Goal: Task Accomplishment & Management: Manage account settings

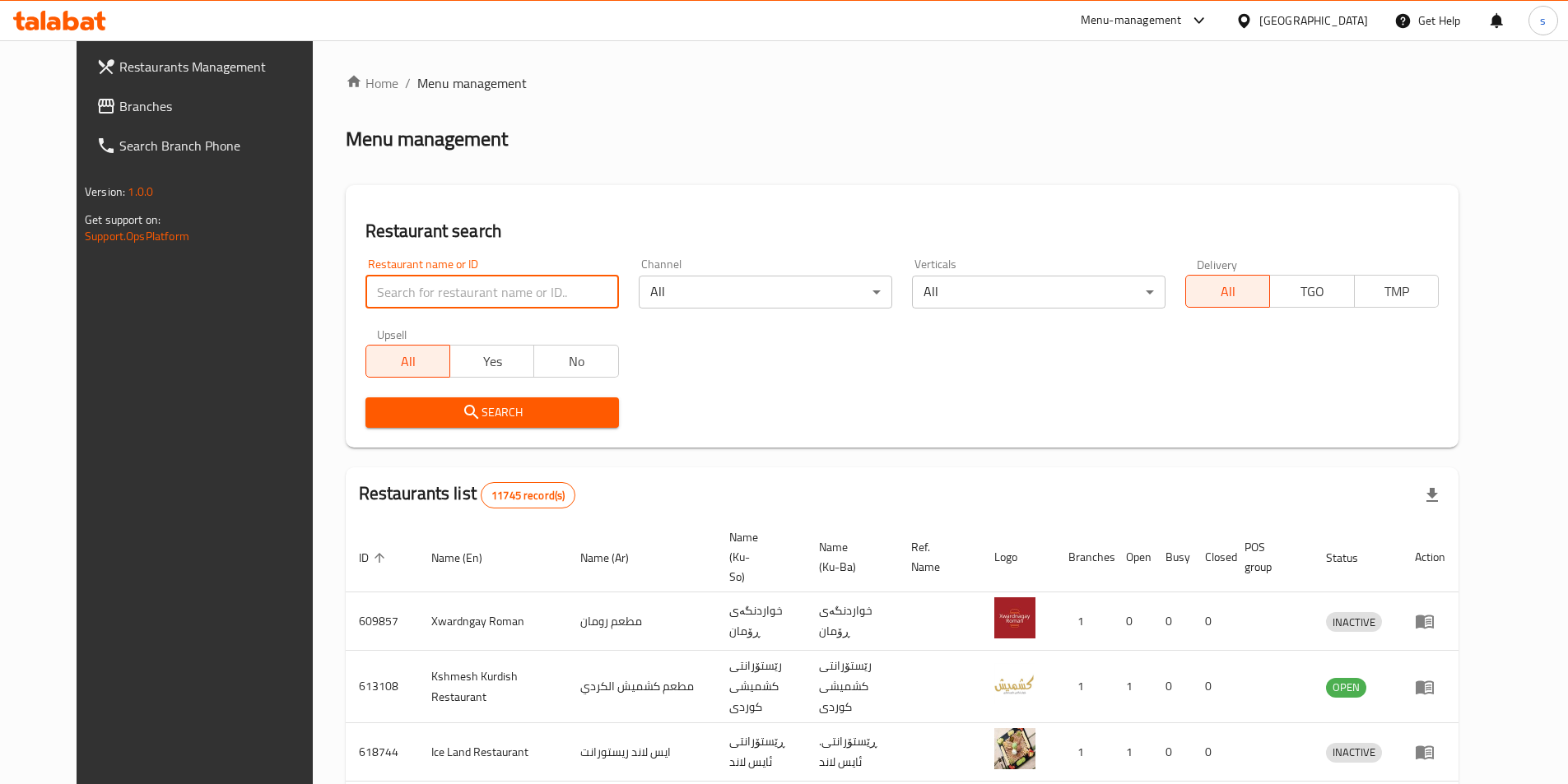
type input "v"
type input "633054"
click button "Search" at bounding box center [492, 413] width 253 height 31
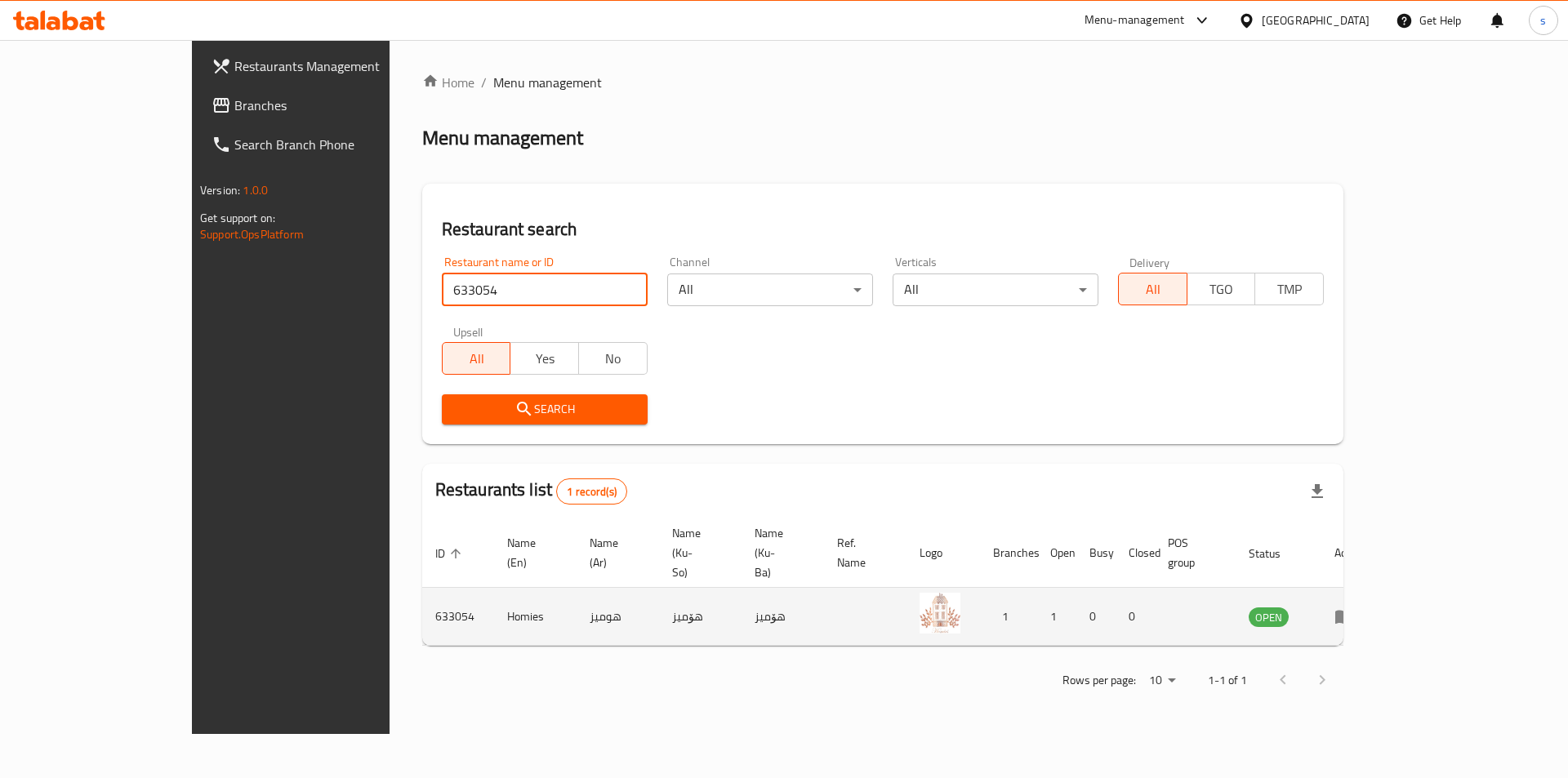
click at [1365, 607] on link "enhanced table" at bounding box center [1349, 617] width 31 height 20
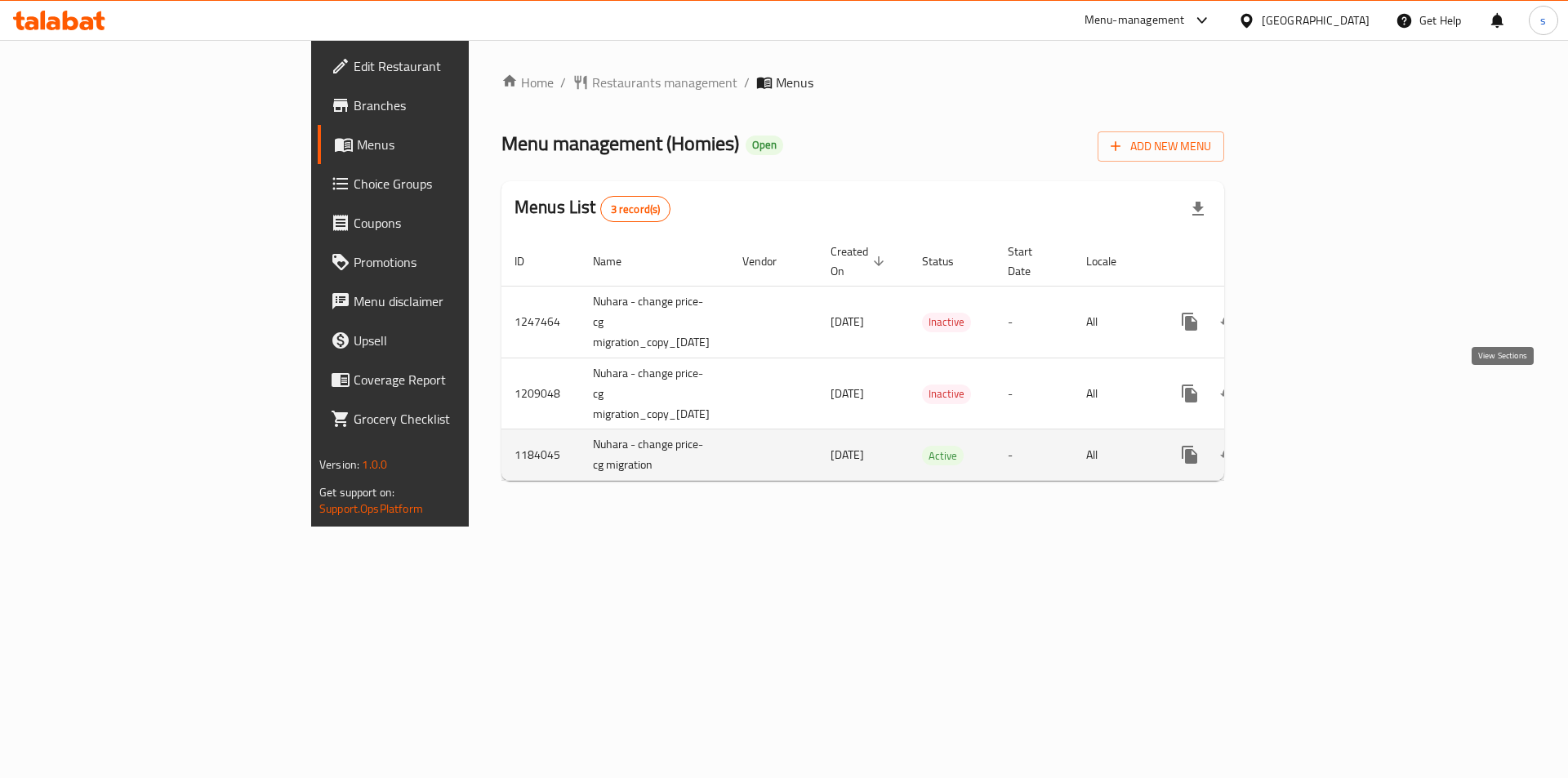
click at [1327, 436] on link "enhanced table" at bounding box center [1308, 455] width 40 height 40
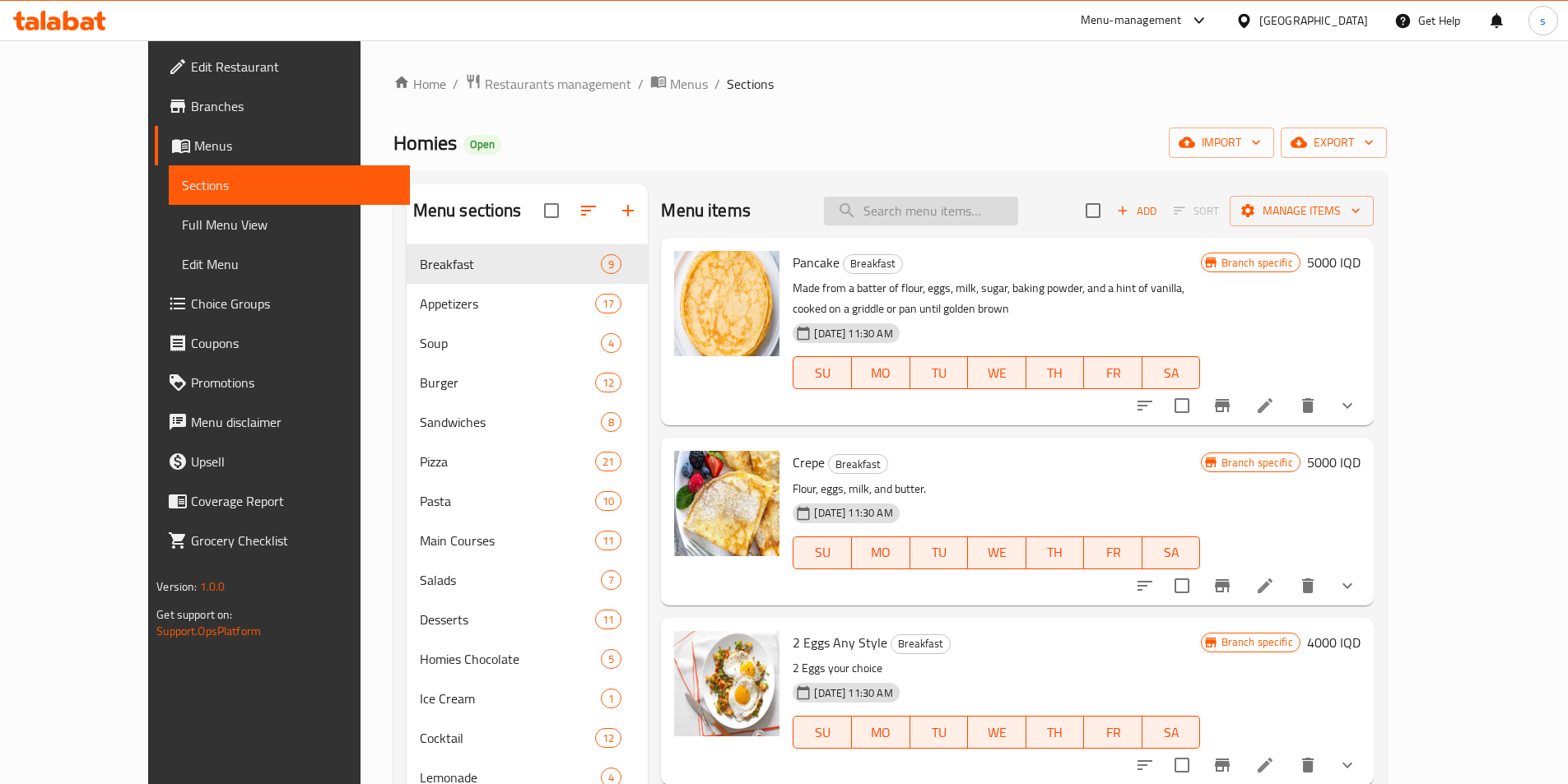
drag, startPoint x: 955, startPoint y: 215, endPoint x: 963, endPoint y: 199, distance: 17.9
click at [963, 199] on div "Menu items Add Sort Manage items" at bounding box center [1017, 211] width 712 height 54
click at [963, 199] on input "search" at bounding box center [921, 210] width 195 height 29
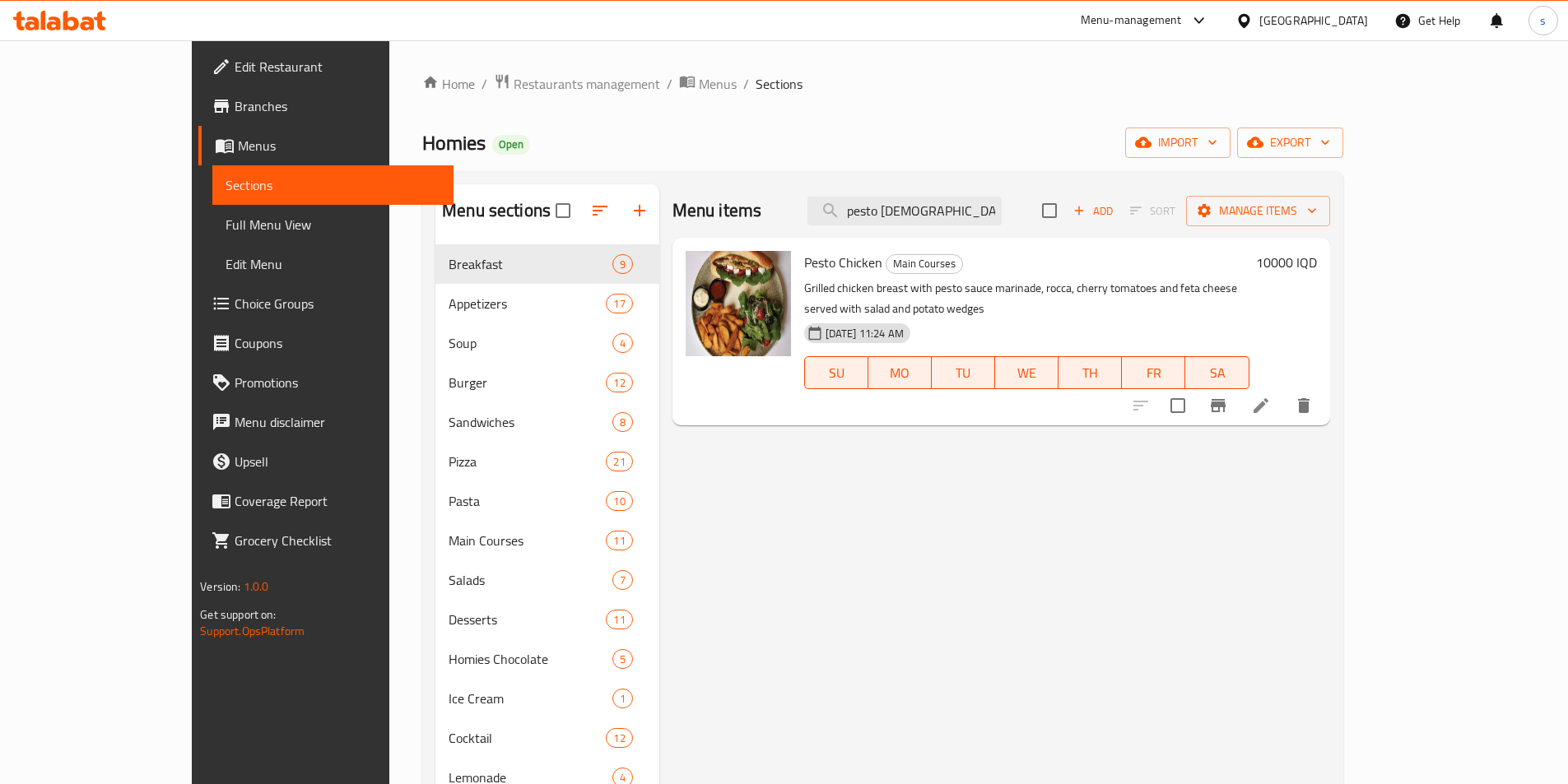
type input "pesto [DEMOGRAPHIC_DATA]"
click at [822, 263] on span "Pesto Chicken" at bounding box center [843, 262] width 78 height 25
copy h6 "Pesto Chicken"
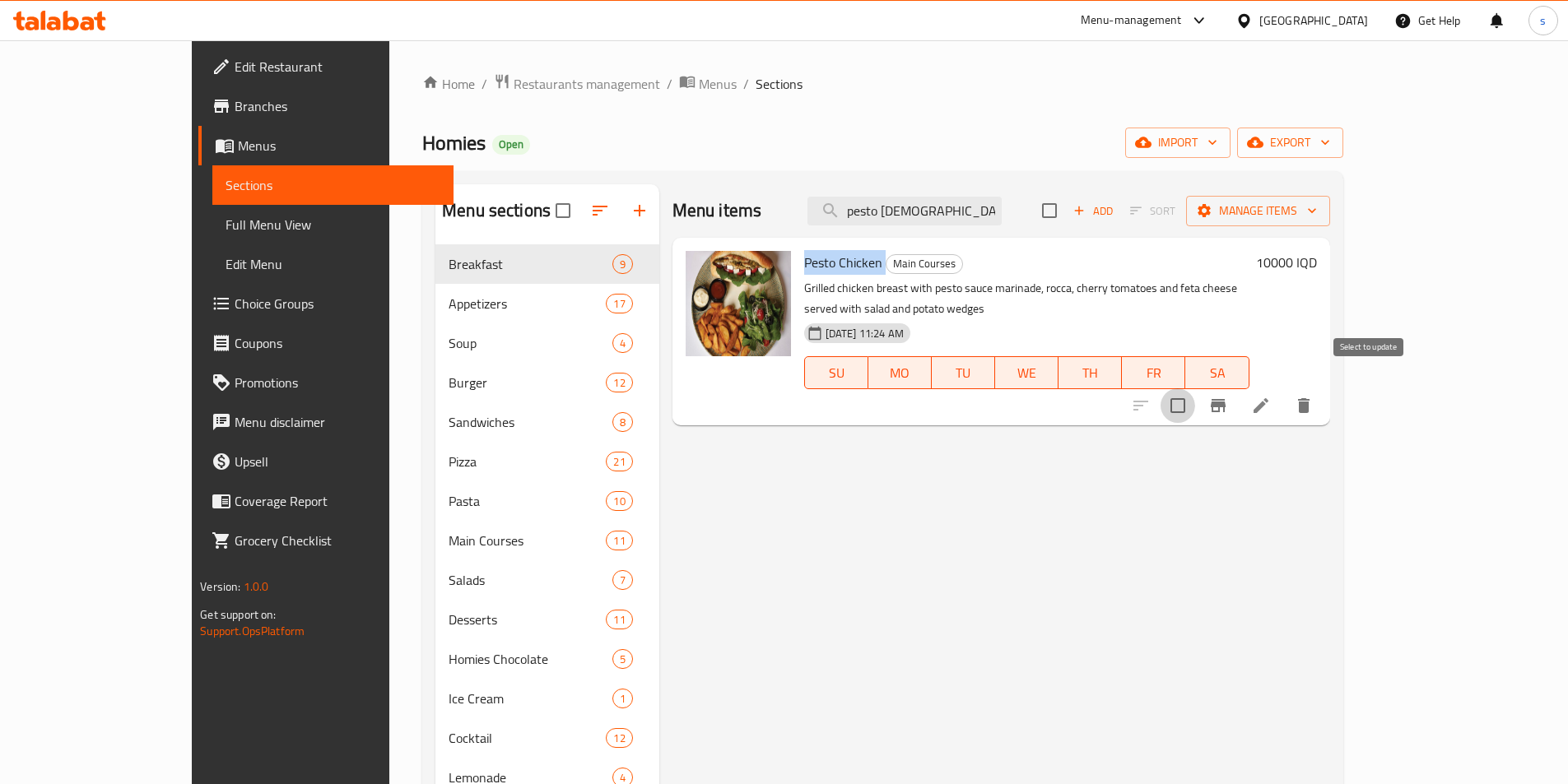
click at [1195, 396] on input "checkbox" at bounding box center [1178, 406] width 35 height 35
checkbox input "true"
click at [1317, 209] on span "Manage items" at bounding box center [1258, 210] width 118 height 21
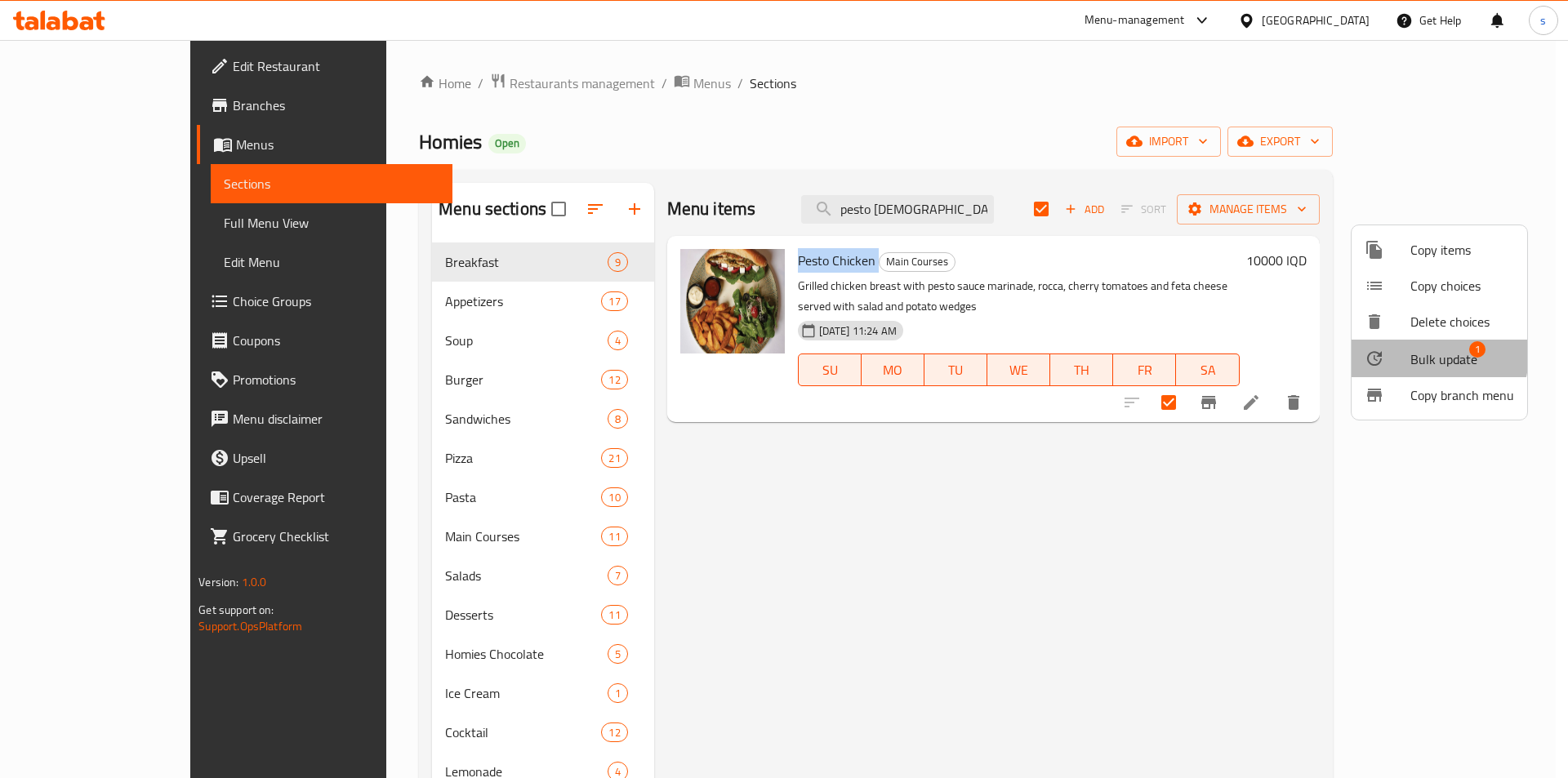
click at [1417, 353] on span "Bulk update" at bounding box center [1444, 359] width 67 height 20
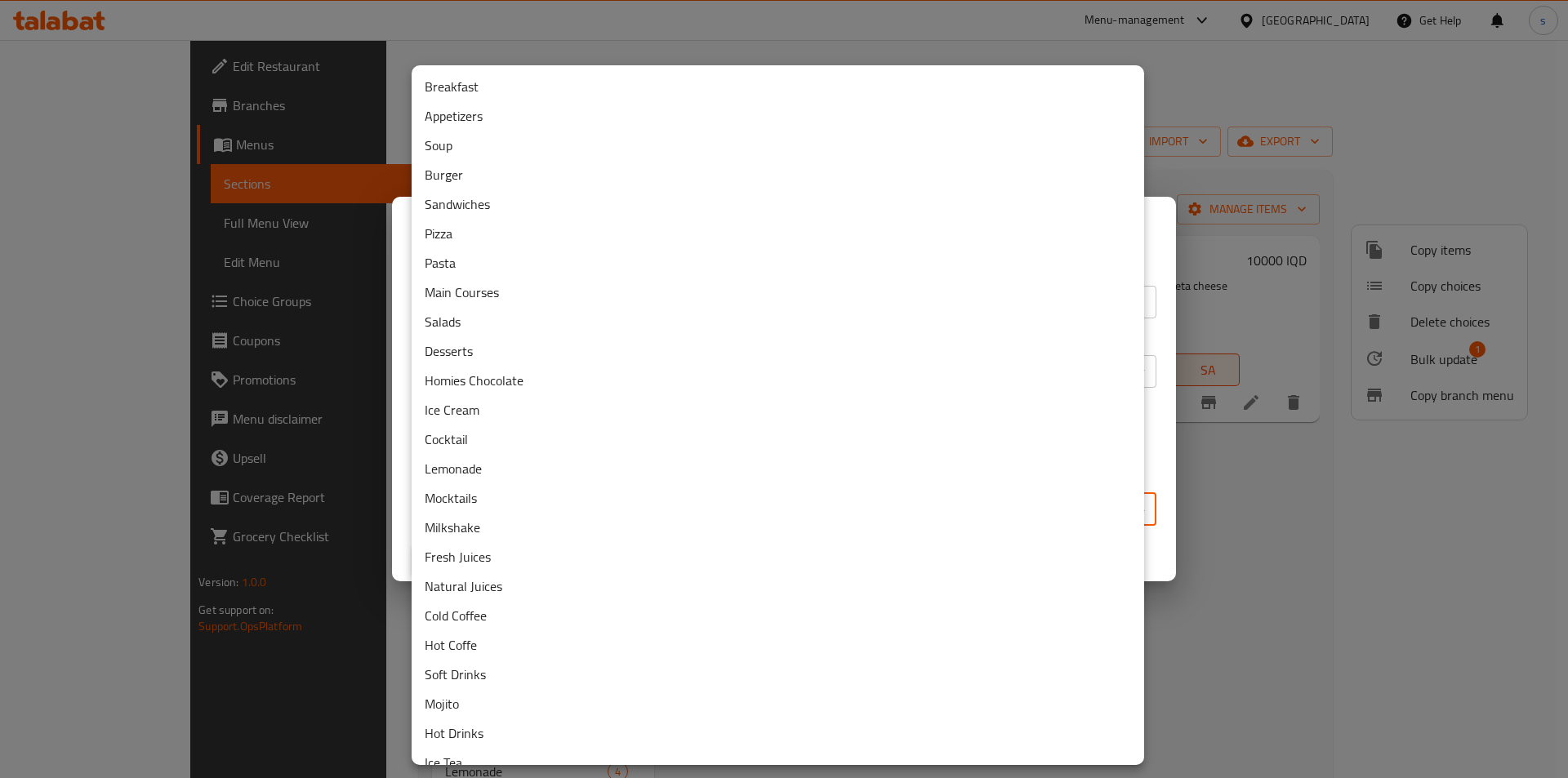
click at [699, 498] on body "​ Menu-management [GEOGRAPHIC_DATA] Get Help s Edit Restaurant Branches Menus S…" at bounding box center [784, 409] width 1568 height 738
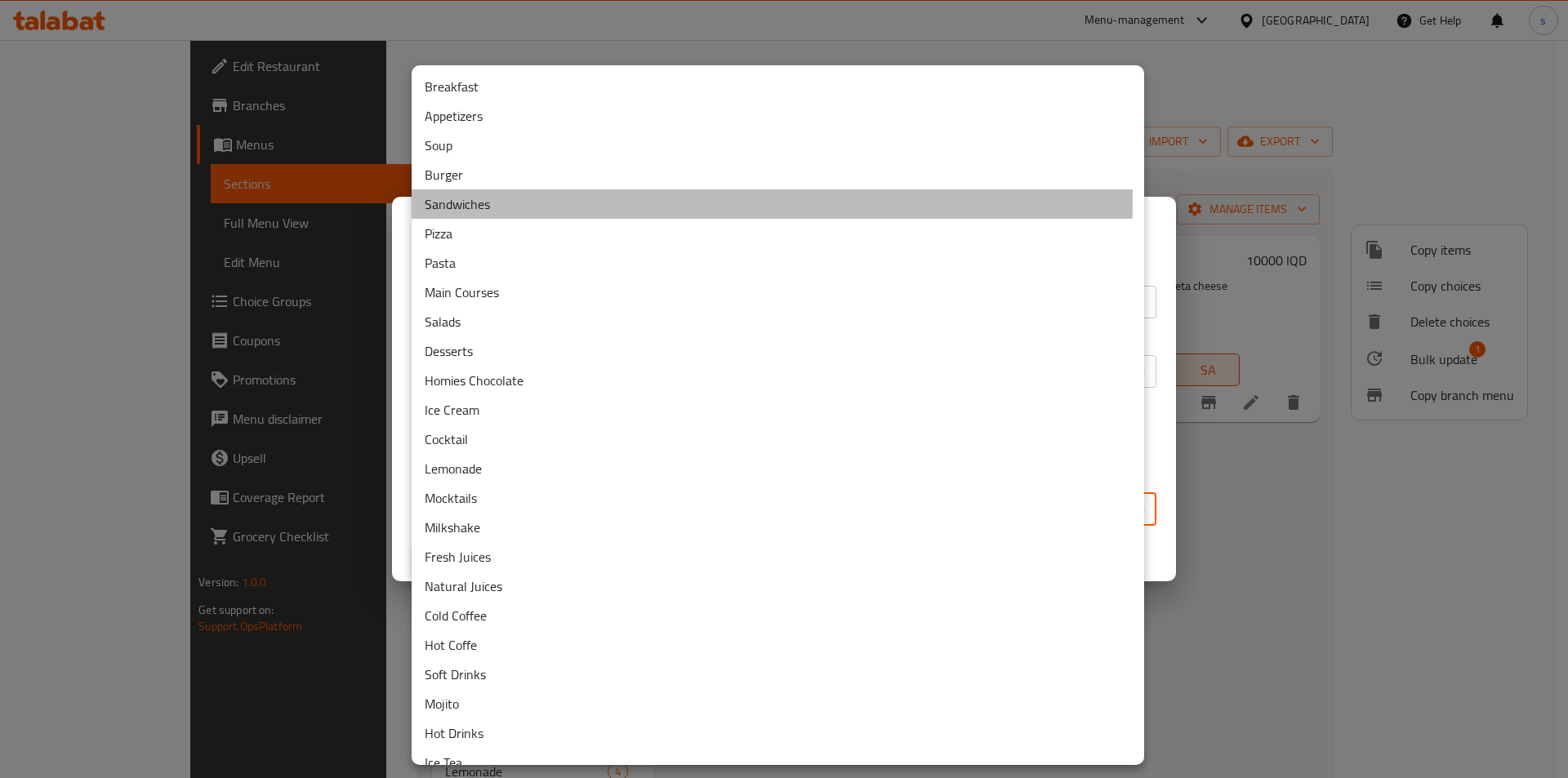
click at [483, 200] on li "Sandwiches" at bounding box center [778, 204] width 733 height 30
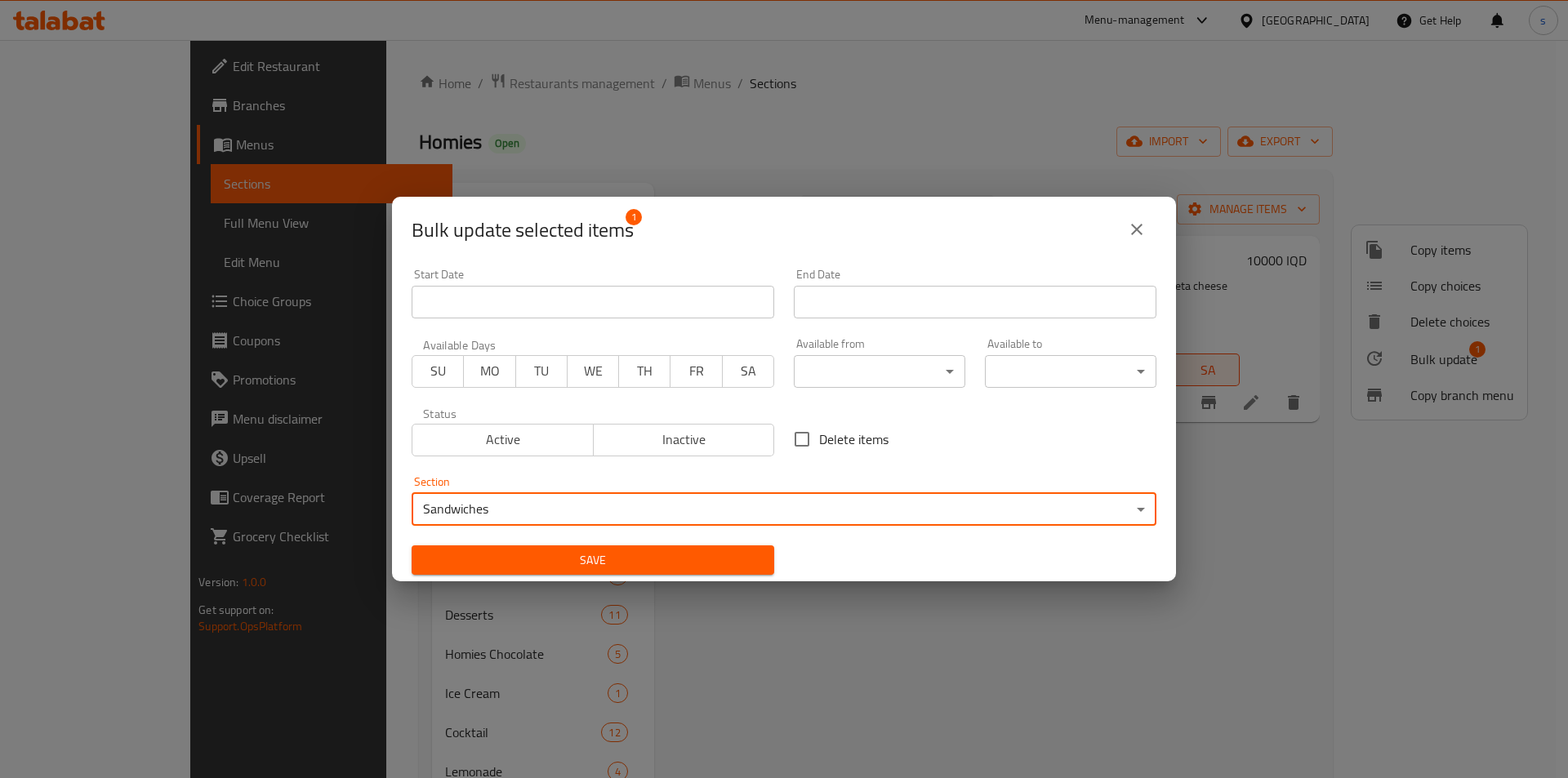
click at [512, 553] on span "Save" at bounding box center [593, 560] width 337 height 21
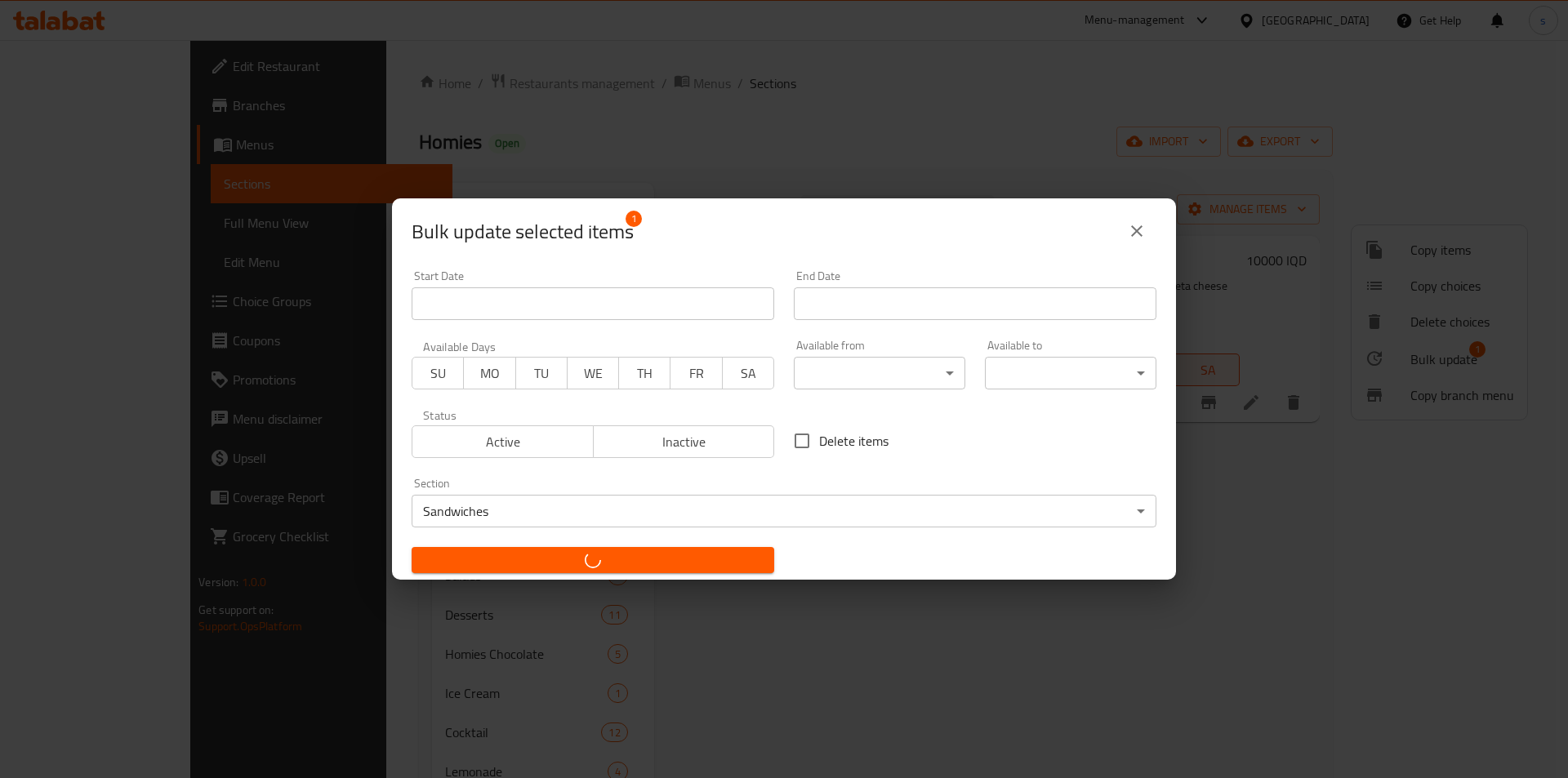
checkbox input "false"
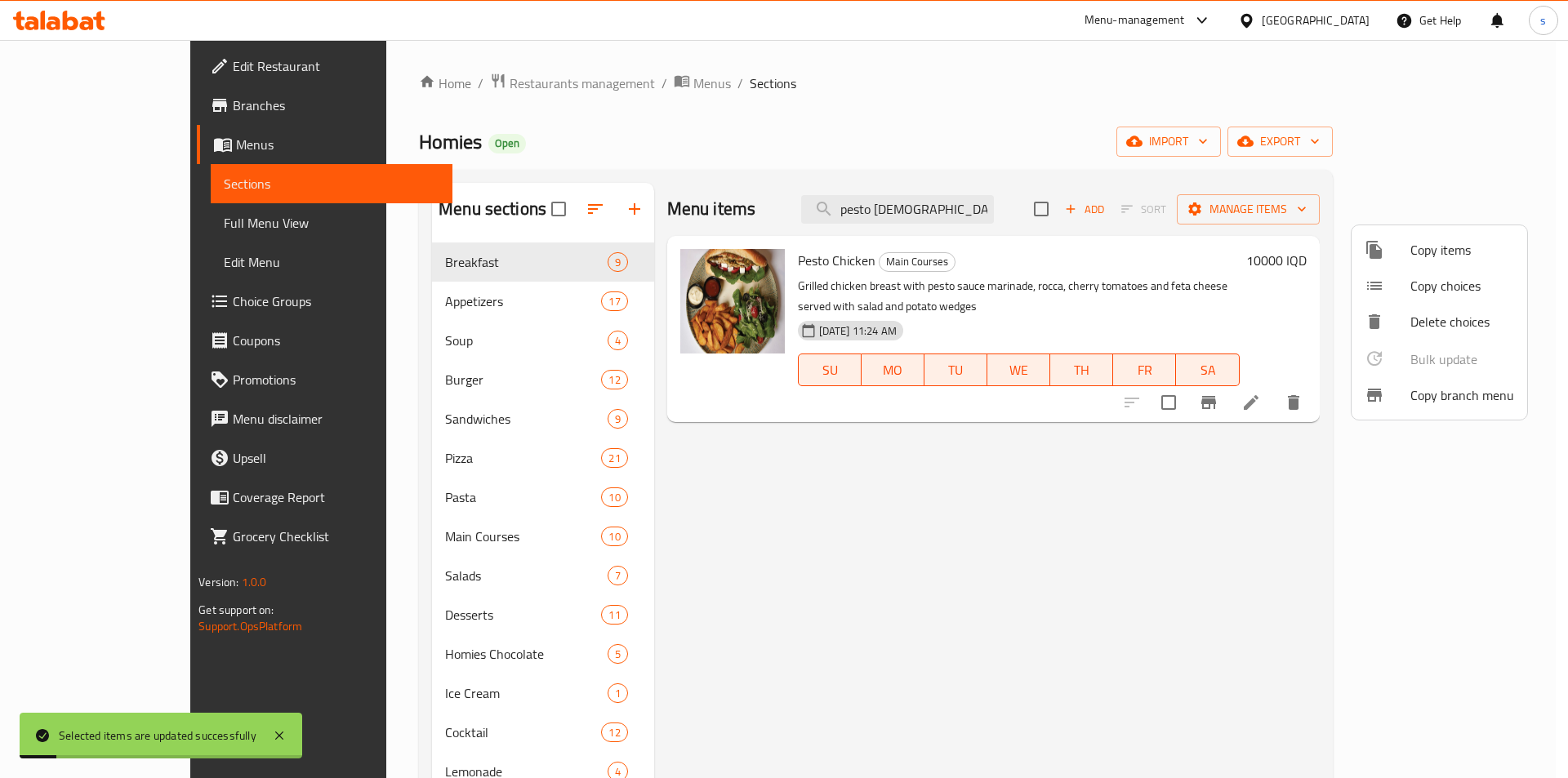
click at [405, 415] on div at bounding box center [784, 389] width 1568 height 778
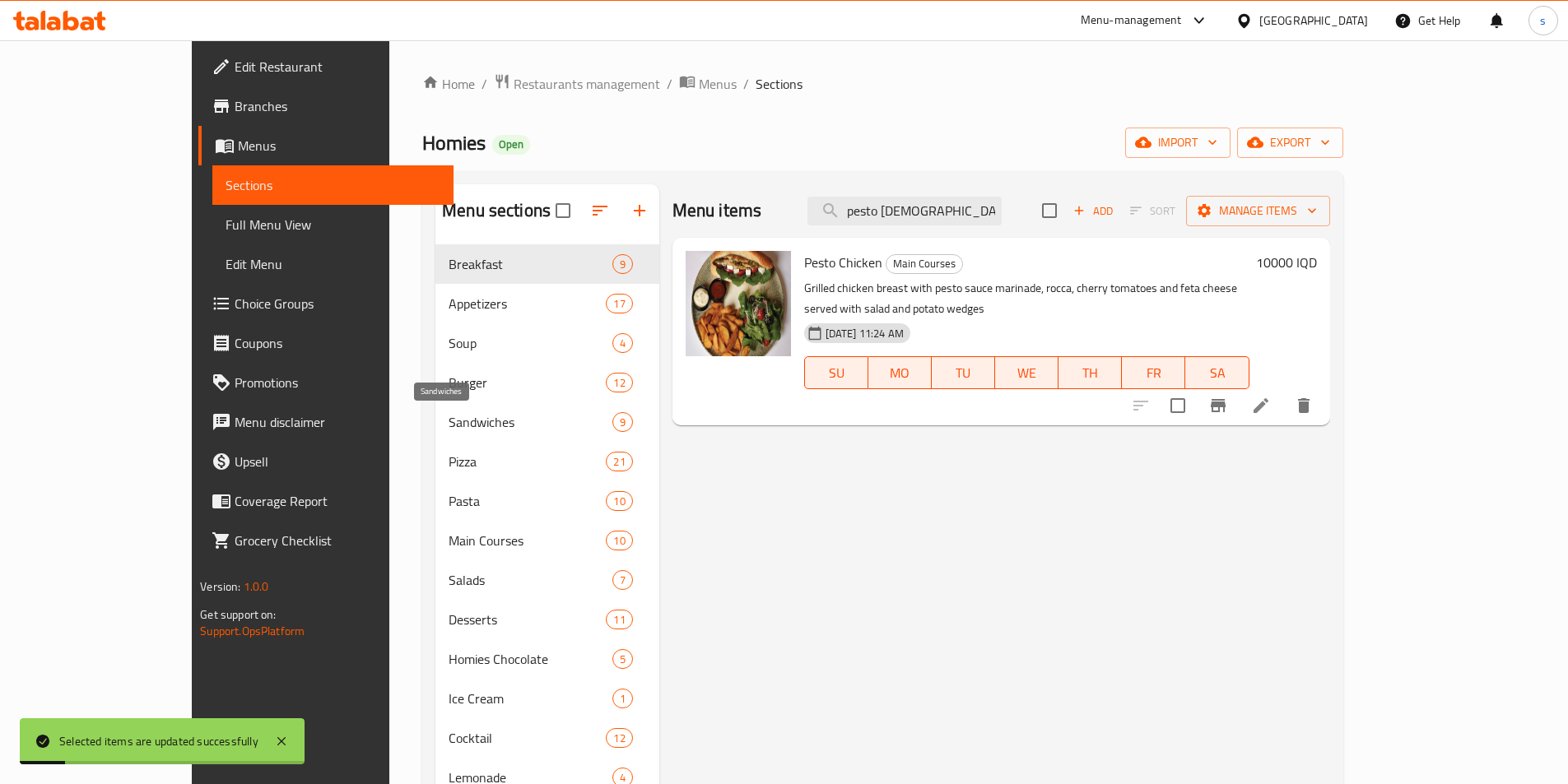
click at [449, 418] on span "Sandwiches" at bounding box center [530, 422] width 163 height 20
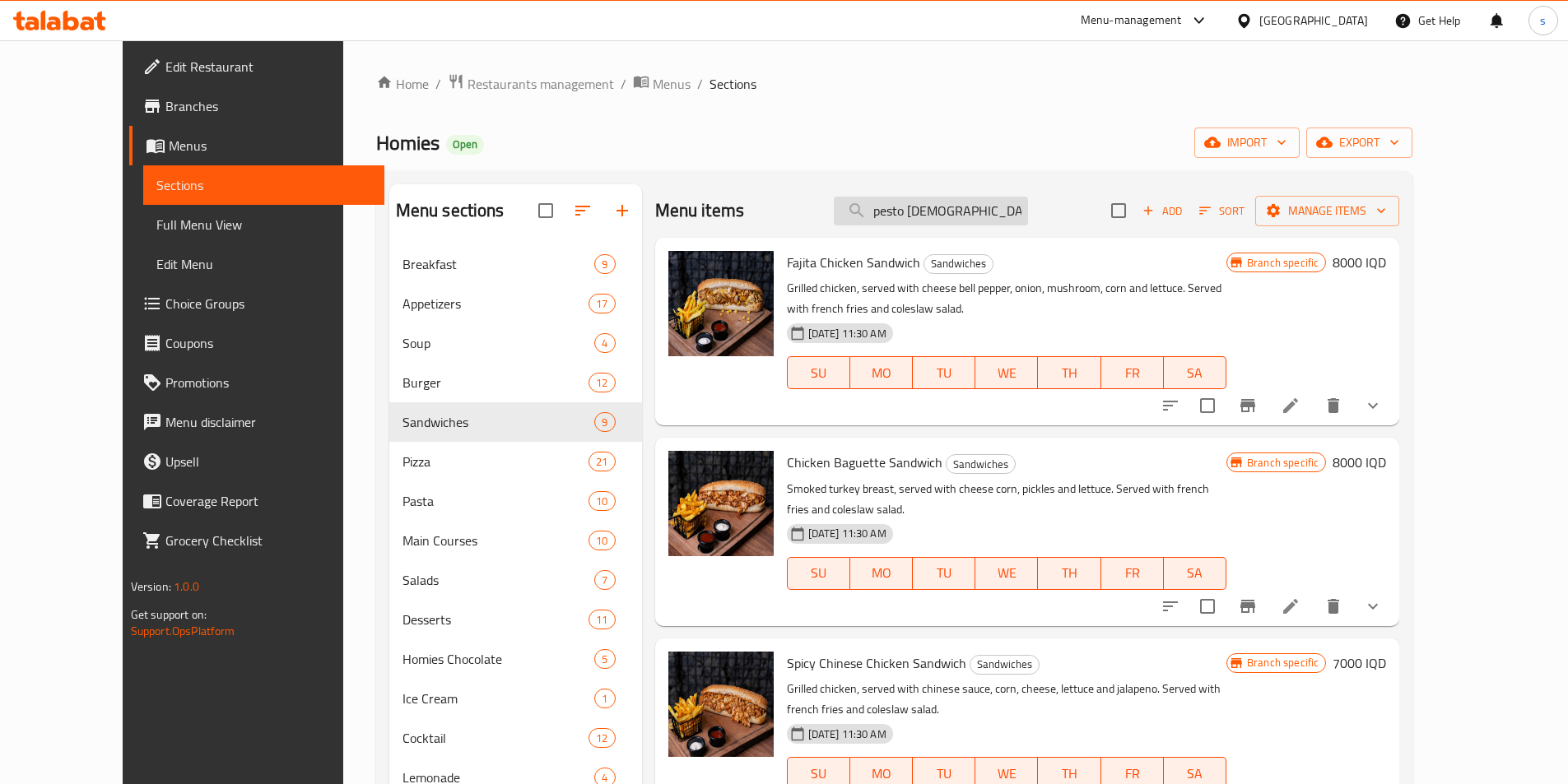
click at [1000, 196] on input "pesto [DEMOGRAPHIC_DATA]" at bounding box center [931, 210] width 195 height 29
click at [991, 204] on input "pesto [DEMOGRAPHIC_DATA]" at bounding box center [931, 210] width 195 height 29
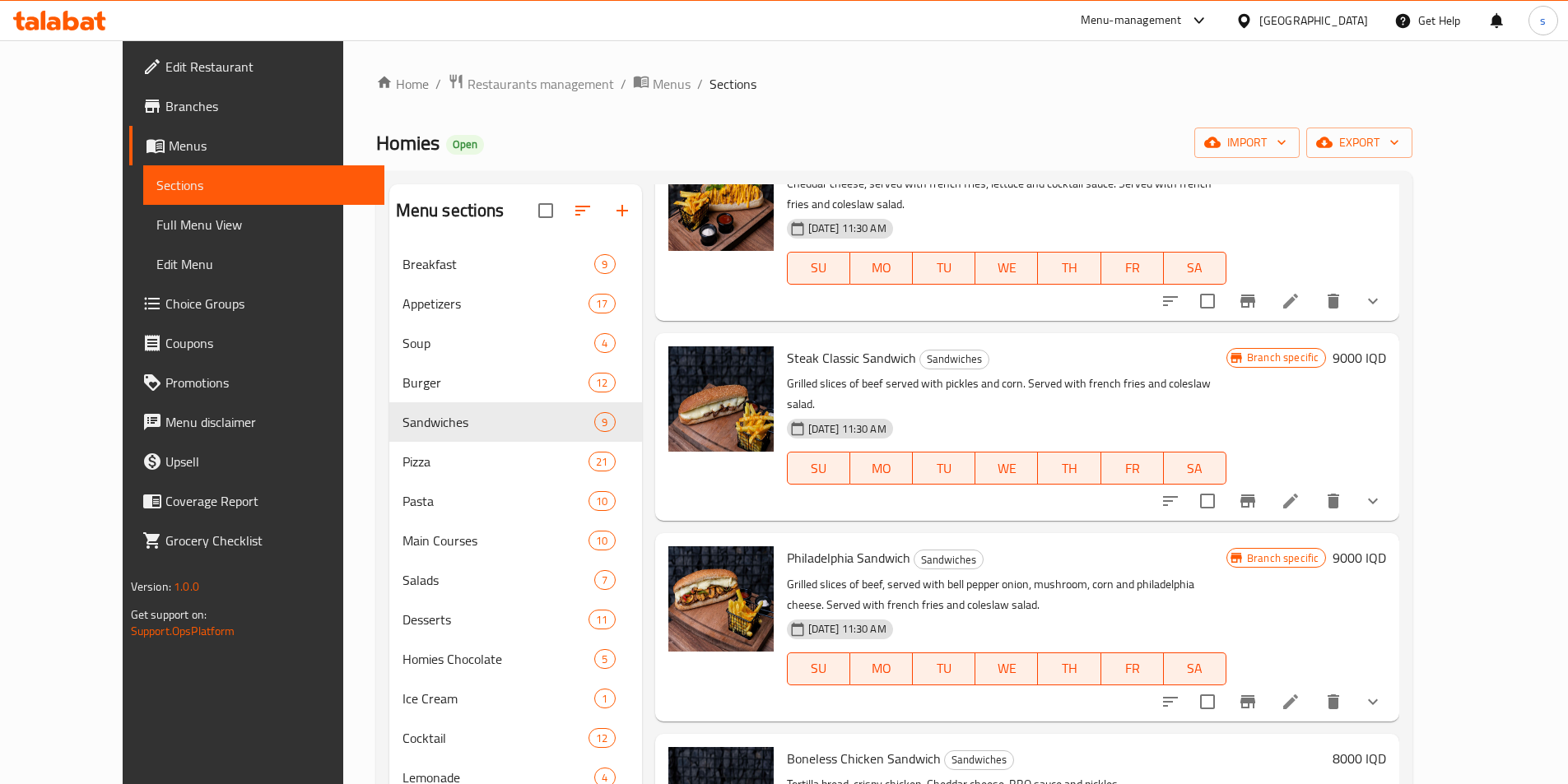
scroll to position [461, 0]
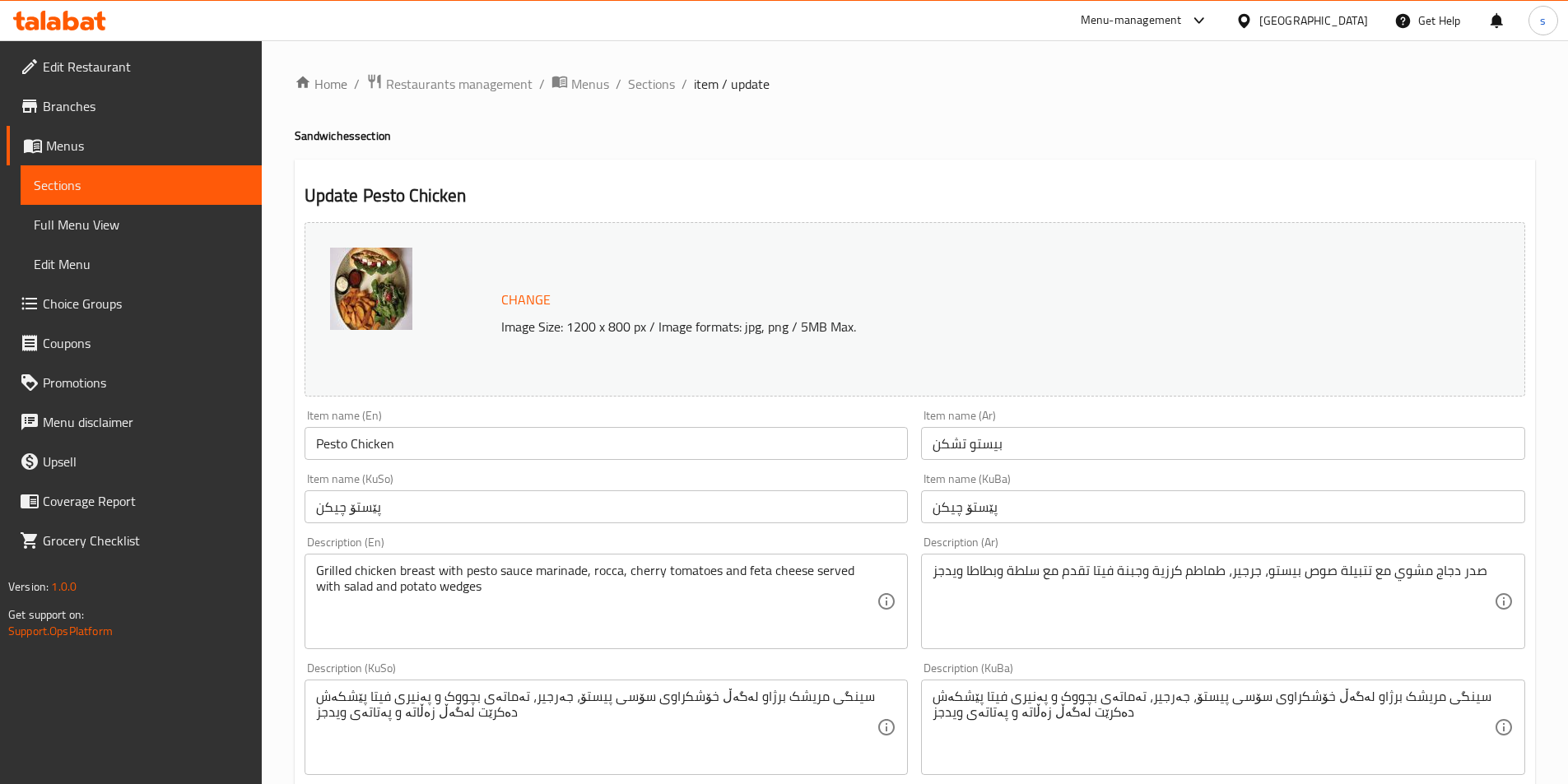
click at [457, 432] on input "Pesto Chicken" at bounding box center [606, 443] width 604 height 33
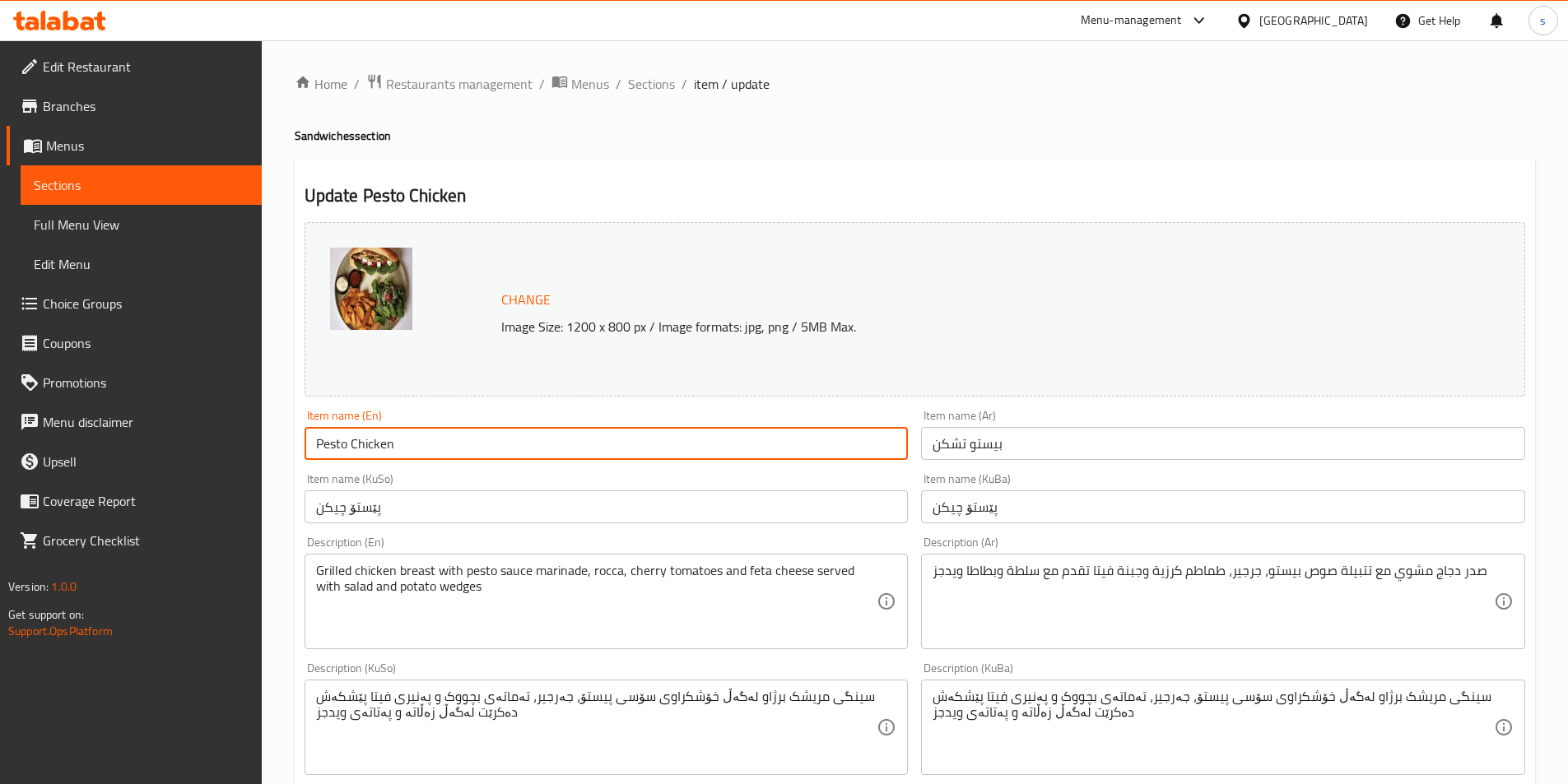
click at [526, 441] on input "Pesto Chicken" at bounding box center [606, 443] width 604 height 33
paste input "Sandwich"
type input "Pesto Chicken Sandwich"
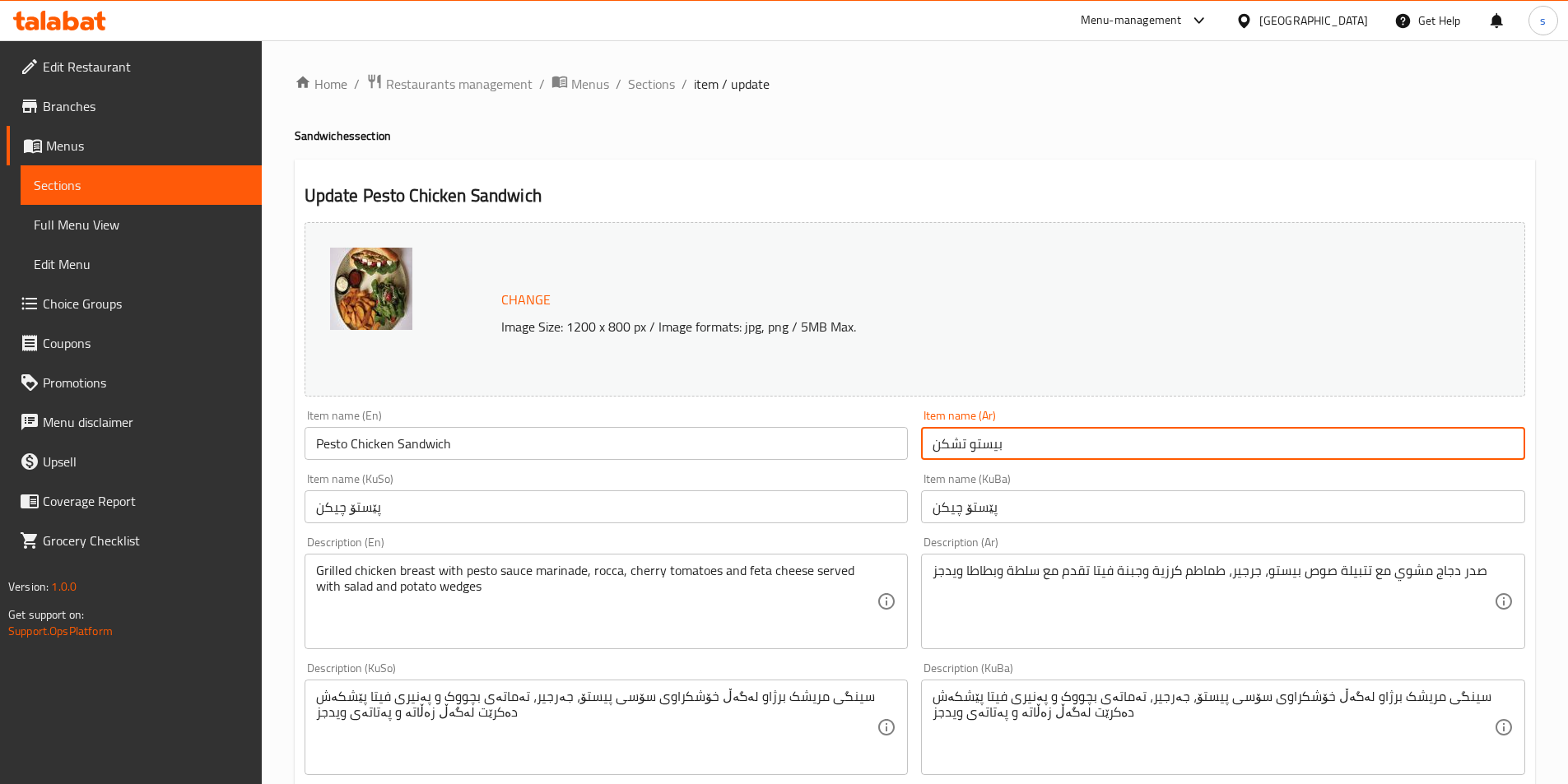
click at [1147, 442] on input "بيستو تشكن" at bounding box center [1223, 443] width 604 height 33
click at [1511, 440] on input "بيستو تشكن" at bounding box center [1223, 443] width 604 height 33
paste input "سندويتش"
type input "سندويتش بيستو تشكن"
click at [676, 523] on input "پێستۆ چیكن" at bounding box center [606, 507] width 604 height 33
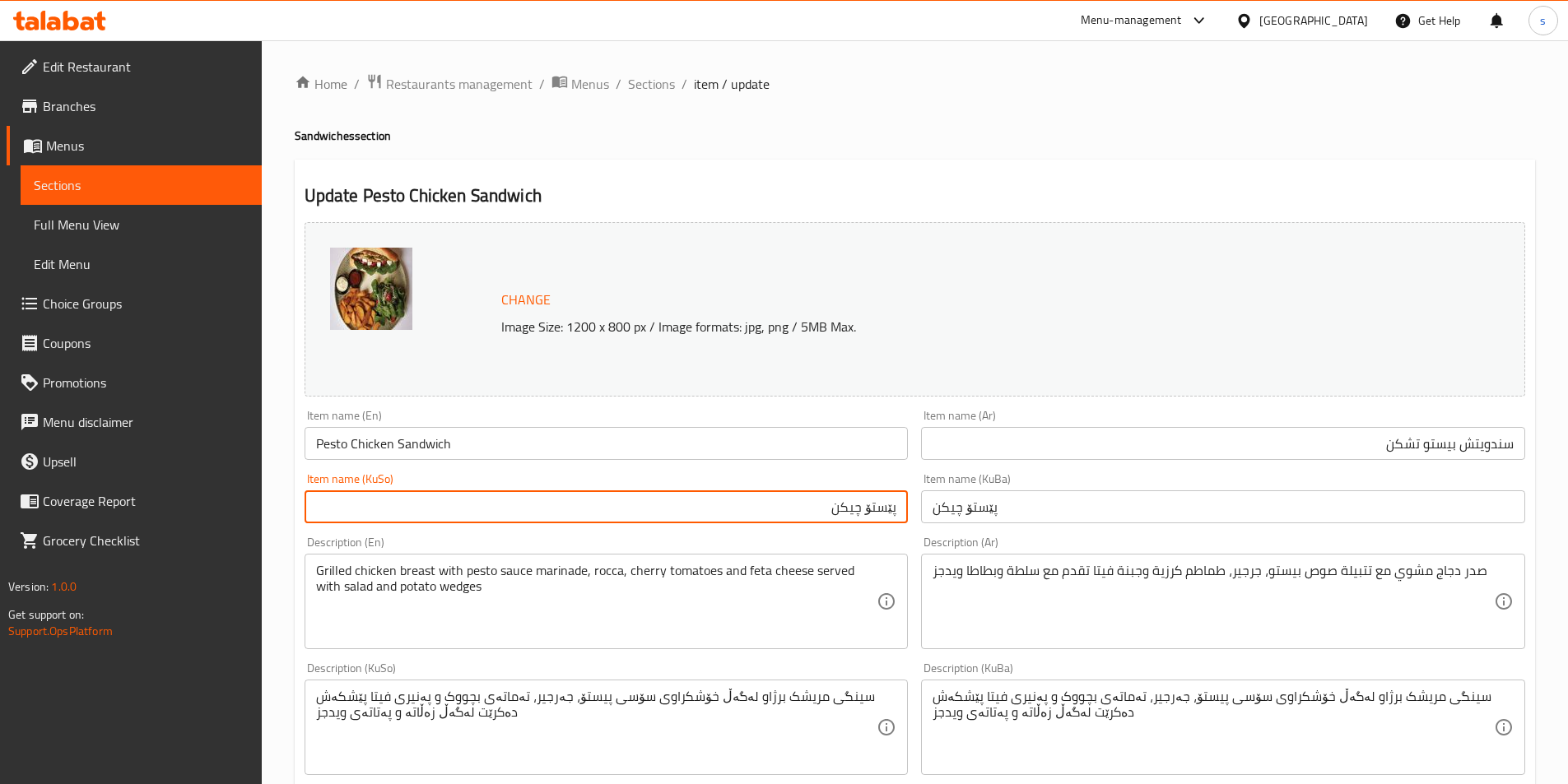
click at [899, 505] on input "پێستۆ چیكن" at bounding box center [606, 507] width 604 height 33
paste input "سەندویچی"
click at [775, 497] on input "سەندویچی پێستۆ چیكن" at bounding box center [606, 507] width 604 height 33
click at [788, 511] on input "سەندویچی پێستۆ چیكن" at bounding box center [606, 507] width 604 height 33
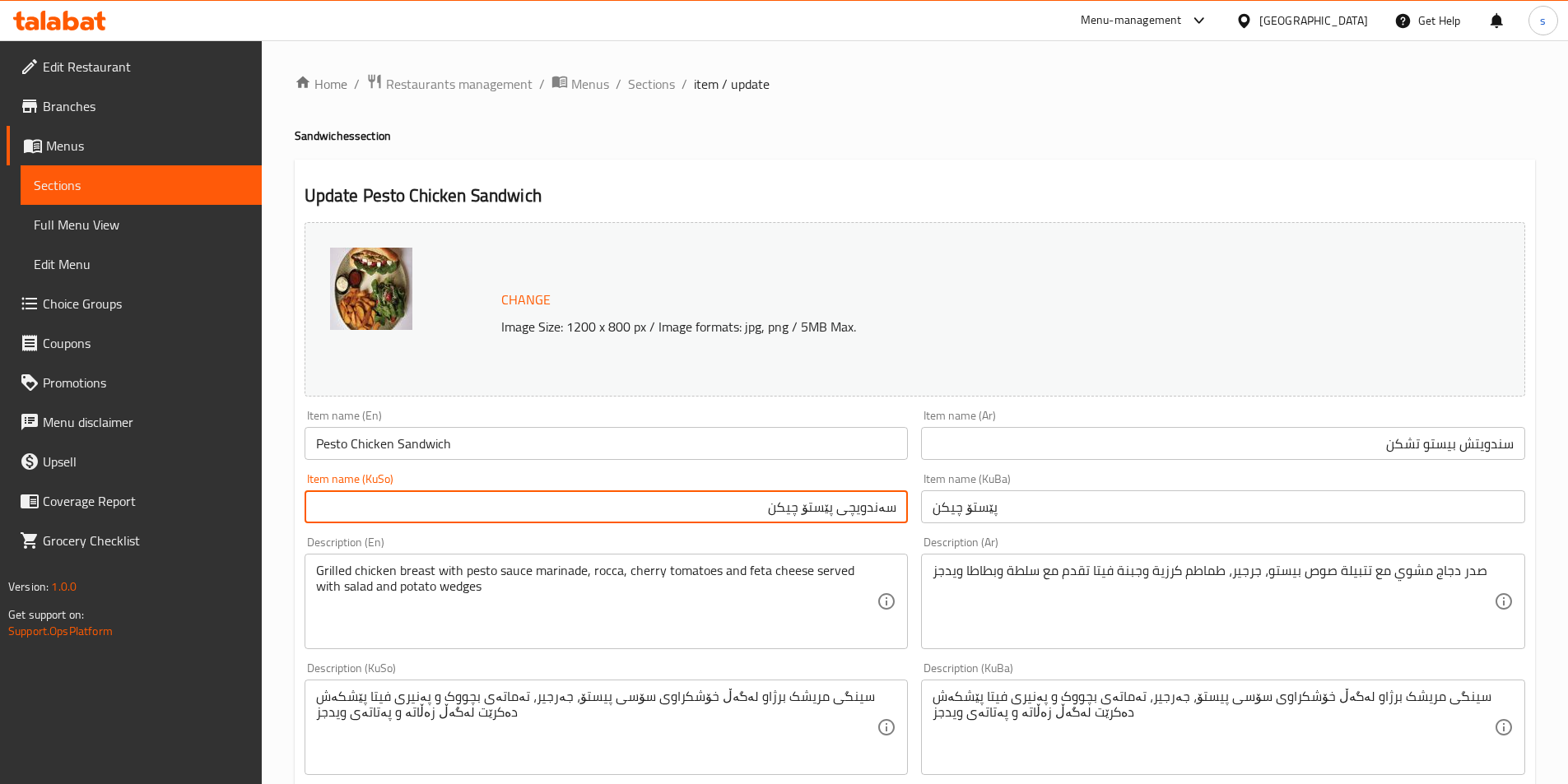
click at [734, 519] on input "سەندویچی پێستۆ چیكن" at bounding box center [606, 507] width 604 height 33
type input "سەندویچی پێستۆ مریشک"
click at [995, 497] on input "پێستۆ چیكن" at bounding box center [1223, 507] width 604 height 33
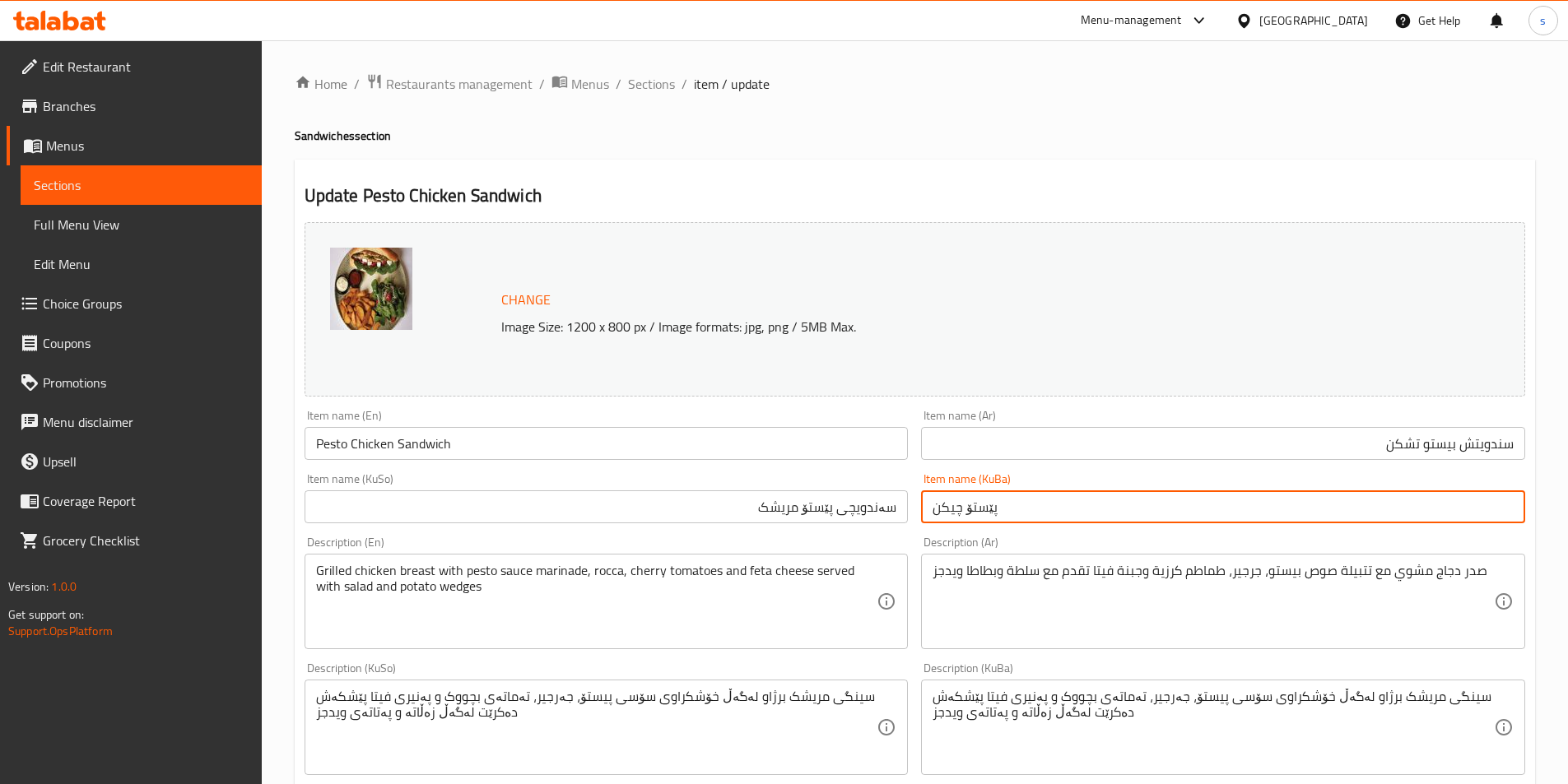
click at [995, 497] on input "پێستۆ چیكن" at bounding box center [1223, 507] width 604 height 33
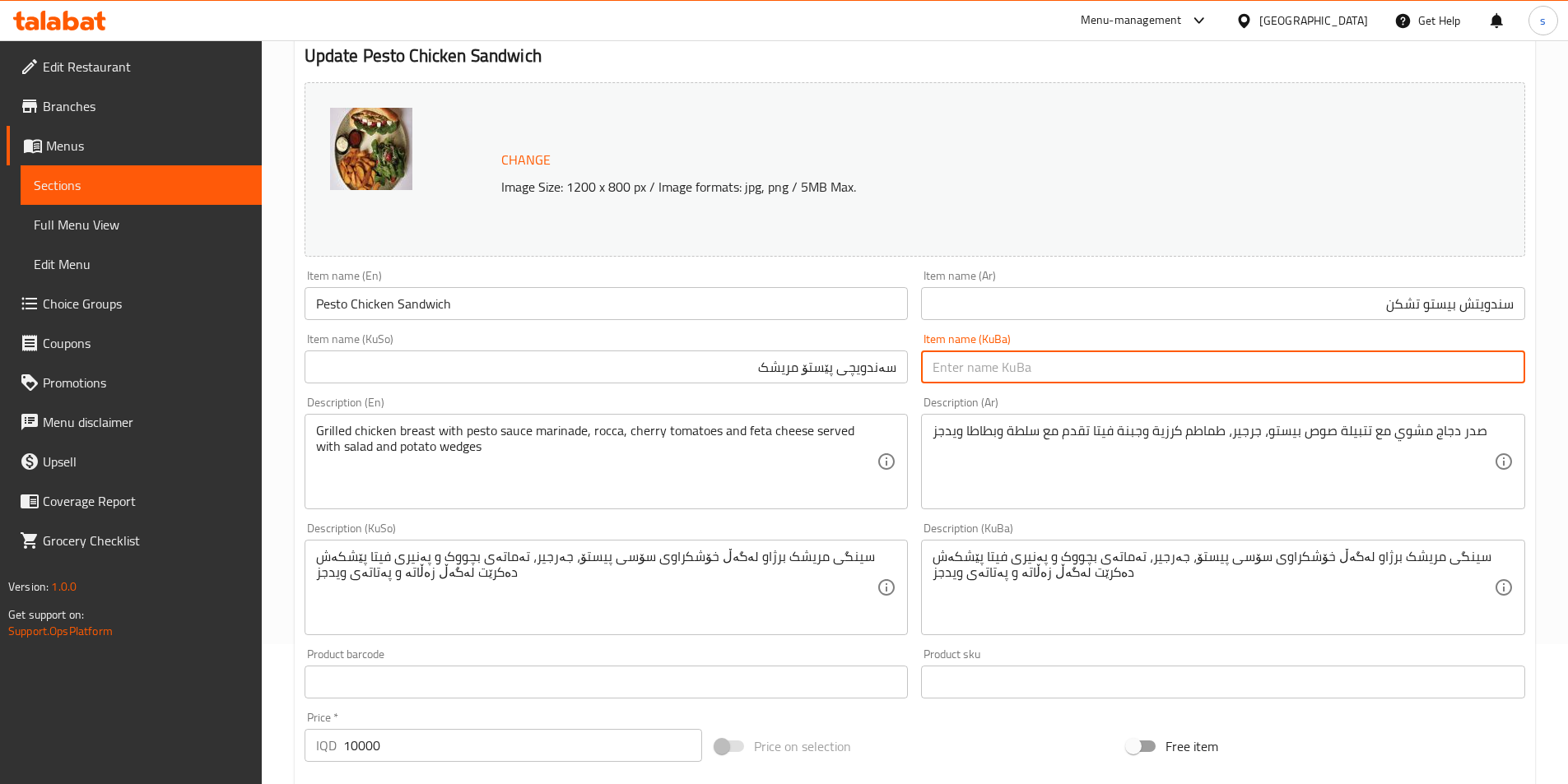
scroll to position [143, 0]
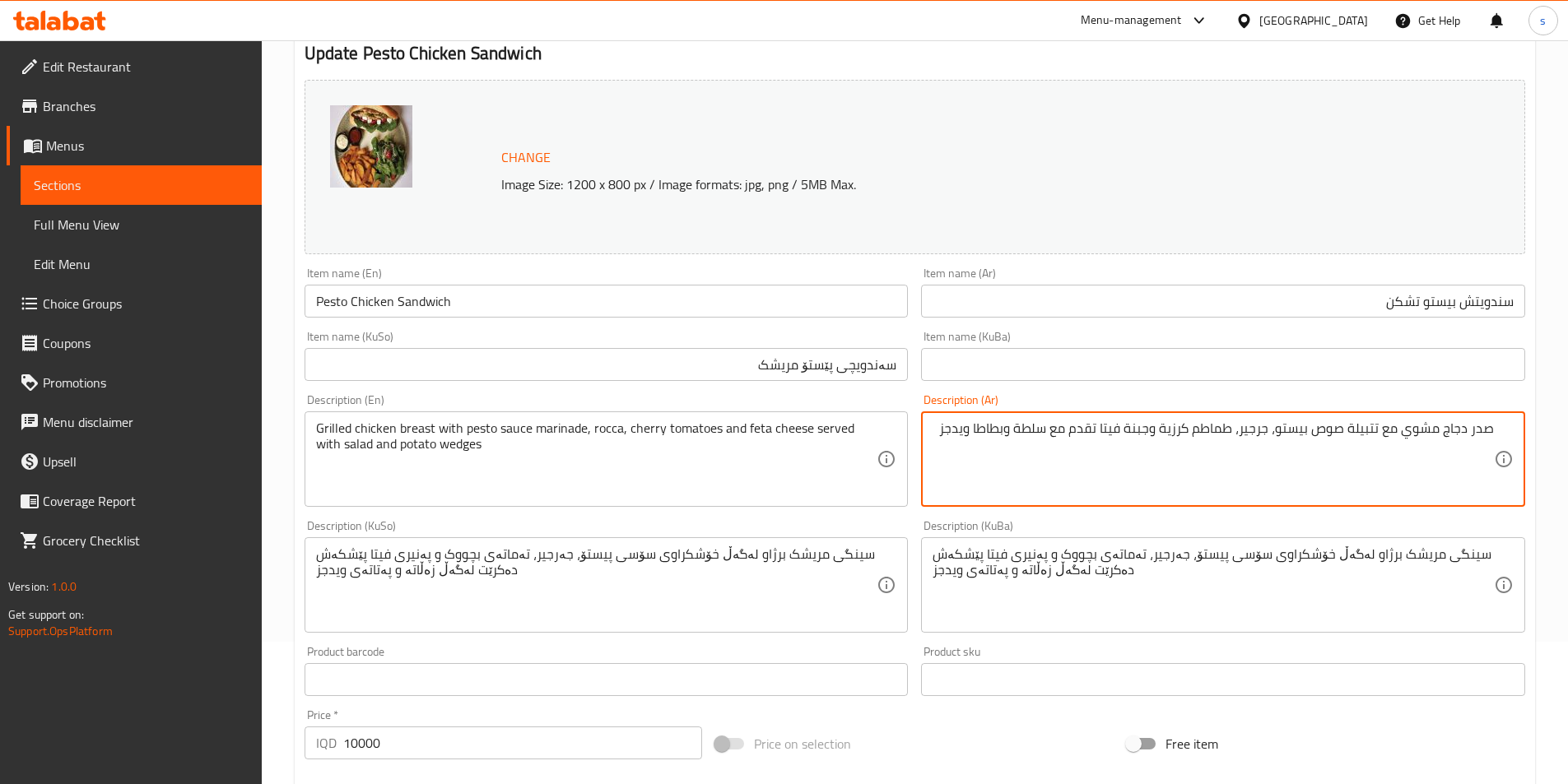
click at [1368, 432] on textarea "صدر دجاج مشوي مع تتبيلة صوص بيستو، جرجير، طماطم كرزية وجبنة فيتا تقدم مع سلطة و…" at bounding box center [1213, 460] width 562 height 78
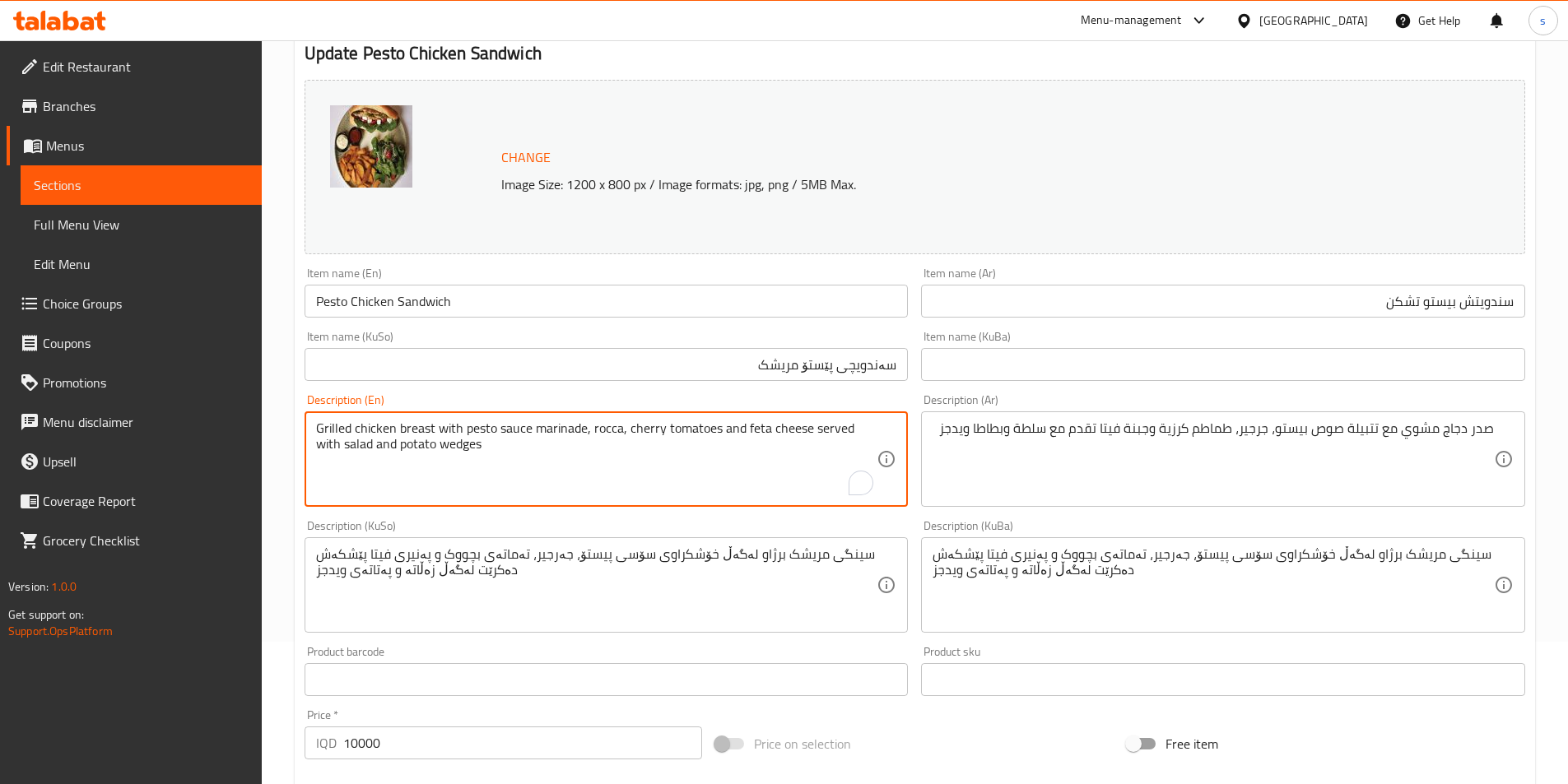
click at [563, 431] on textarea "Grilled chicken breast with pesto sauce marinade, rocca, cherry tomatoes and fe…" at bounding box center [596, 460] width 562 height 78
paste textarea "Seasoning"
click at [775, 471] on textarea "Grilled chicken breast with pesto sauce Seasoning, rocca, cherry tomatoes and f…" at bounding box center [596, 460] width 562 height 78
click at [540, 430] on textarea "Grilled chicken breast with pesto sauce Seasoning, rocca, cherry tomatoes and f…" at bounding box center [596, 460] width 562 height 78
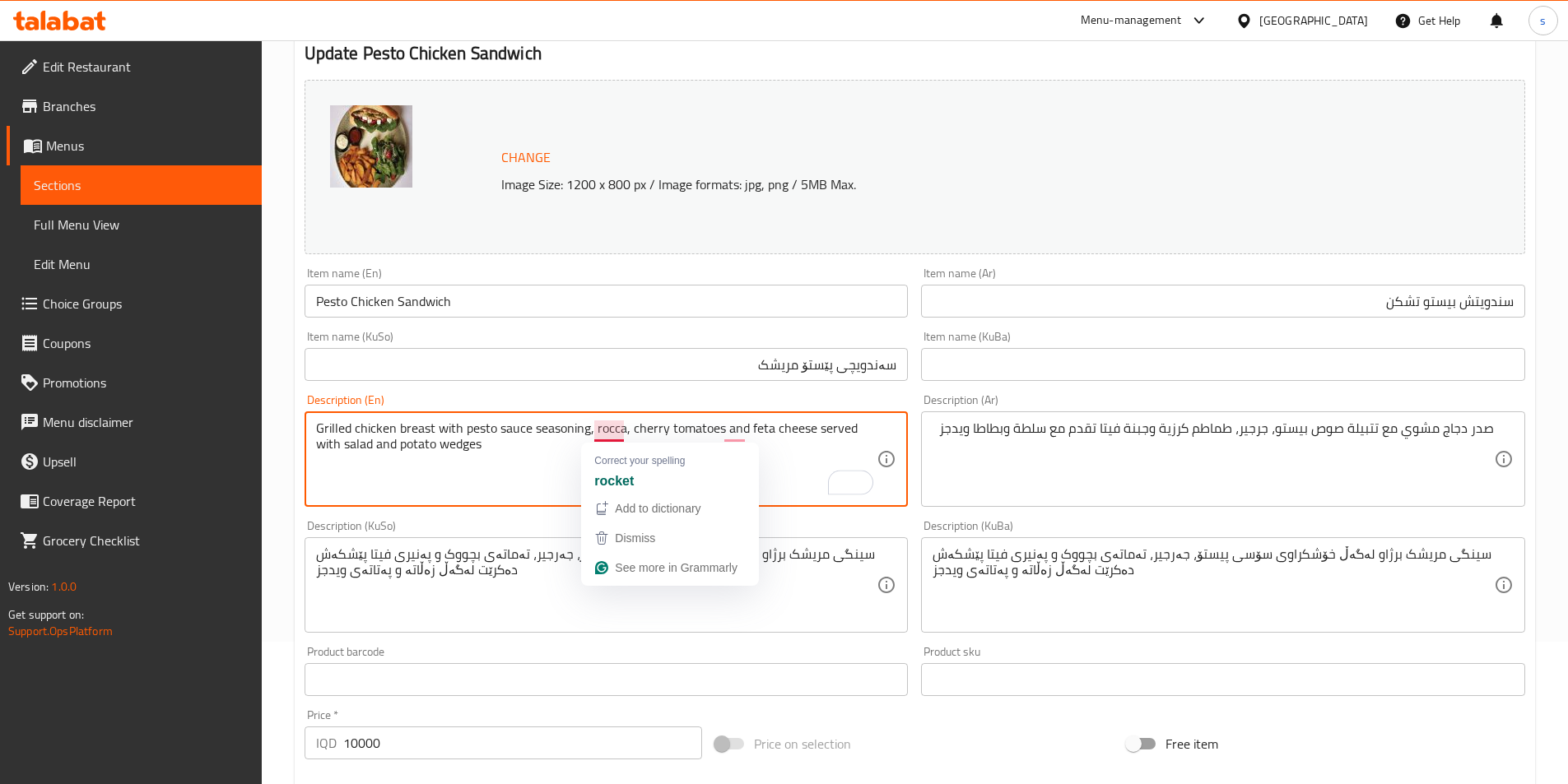
click at [797, 474] on textarea "Grilled chicken breast with pesto sauce seasoning, rocca, cherry tomatoes and f…" at bounding box center [596, 460] width 562 height 78
type textarea "Grilled chicken breast with pesto sauce seasoning, rocca, cherry tomatoes and f…"
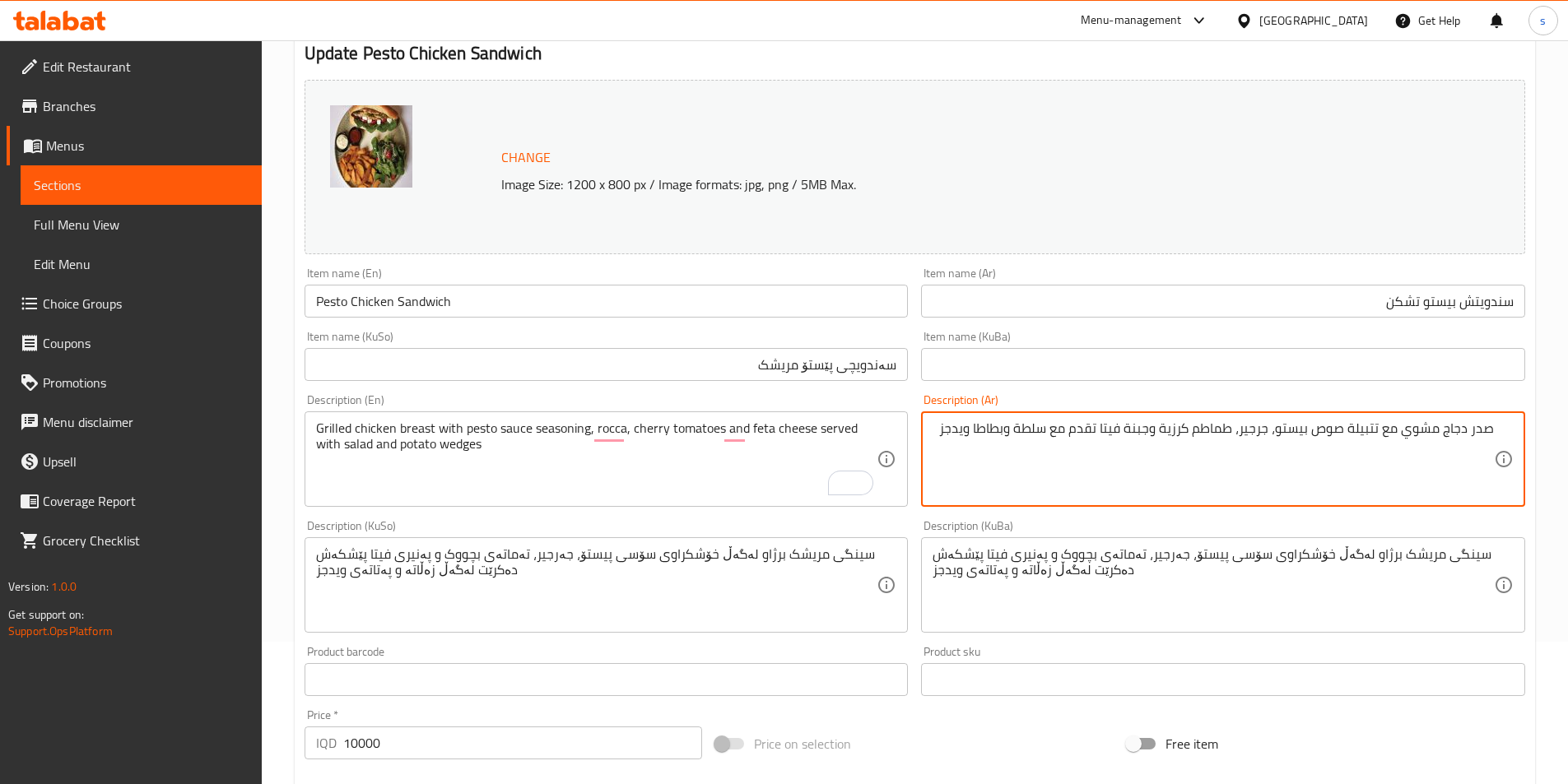
click at [1256, 427] on textarea "صدر دجاج مشوي مع تتبيلة صوص بيستو، جرجير، طماطم كرزية وجبنة فيتا تقدم مع سلطة و…" at bounding box center [1213, 460] width 562 height 78
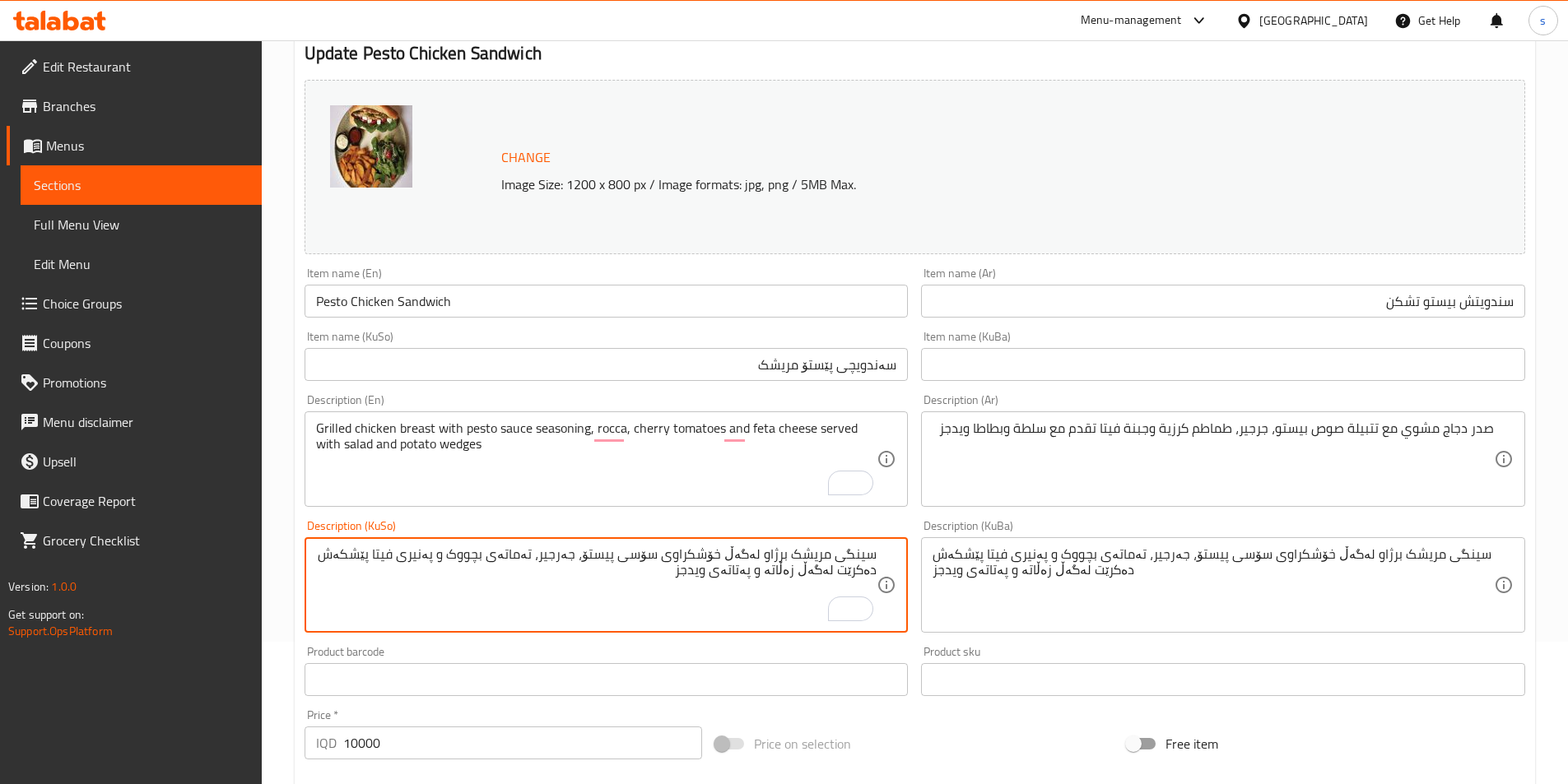
drag, startPoint x: 680, startPoint y: 554, endPoint x: 732, endPoint y: 560, distance: 52.3
click at [732, 560] on textarea "سینگی مریشک برژاو لەگەڵ خۆشکراوی سۆسی پیستۆ، جەرجیر، تەماتەی بچووک و پەنیری فیت…" at bounding box center [596, 586] width 562 height 78
paste textarea "ێکەڵە"
type textarea "سینگی مریشک برژاو لەگەڵ تێکەڵەی سۆسی پیستۆ، جەرجیر، تەماتەی بچووک و پەنیری فیتا…"
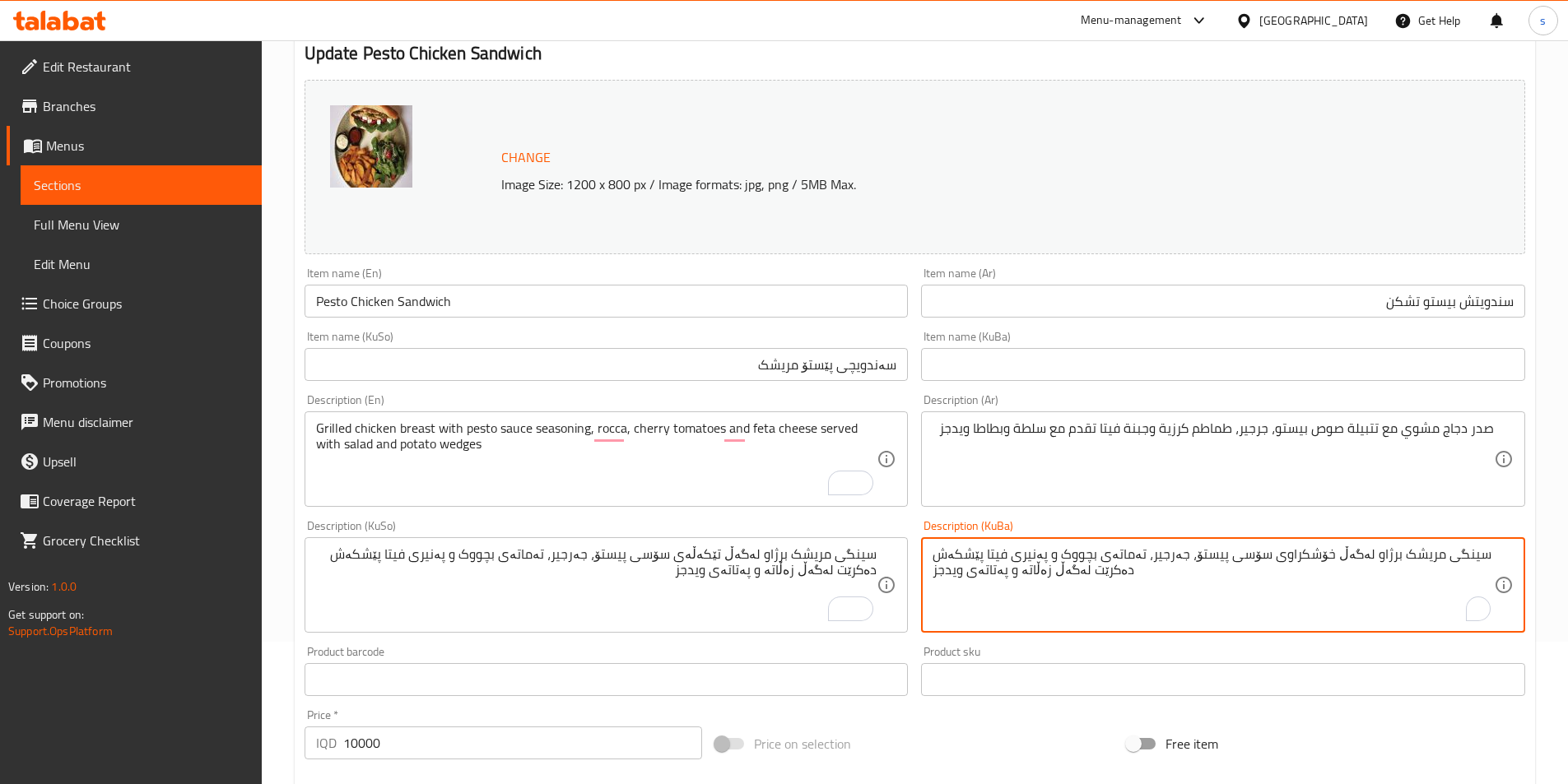
click at [1187, 589] on textarea "سینگی مریشک برژاو لەگەڵ خۆشکراوی سۆسی پیستۆ، جەرجیر، تەماتەی بچووک و پەنیری فیت…" at bounding box center [1213, 586] width 562 height 78
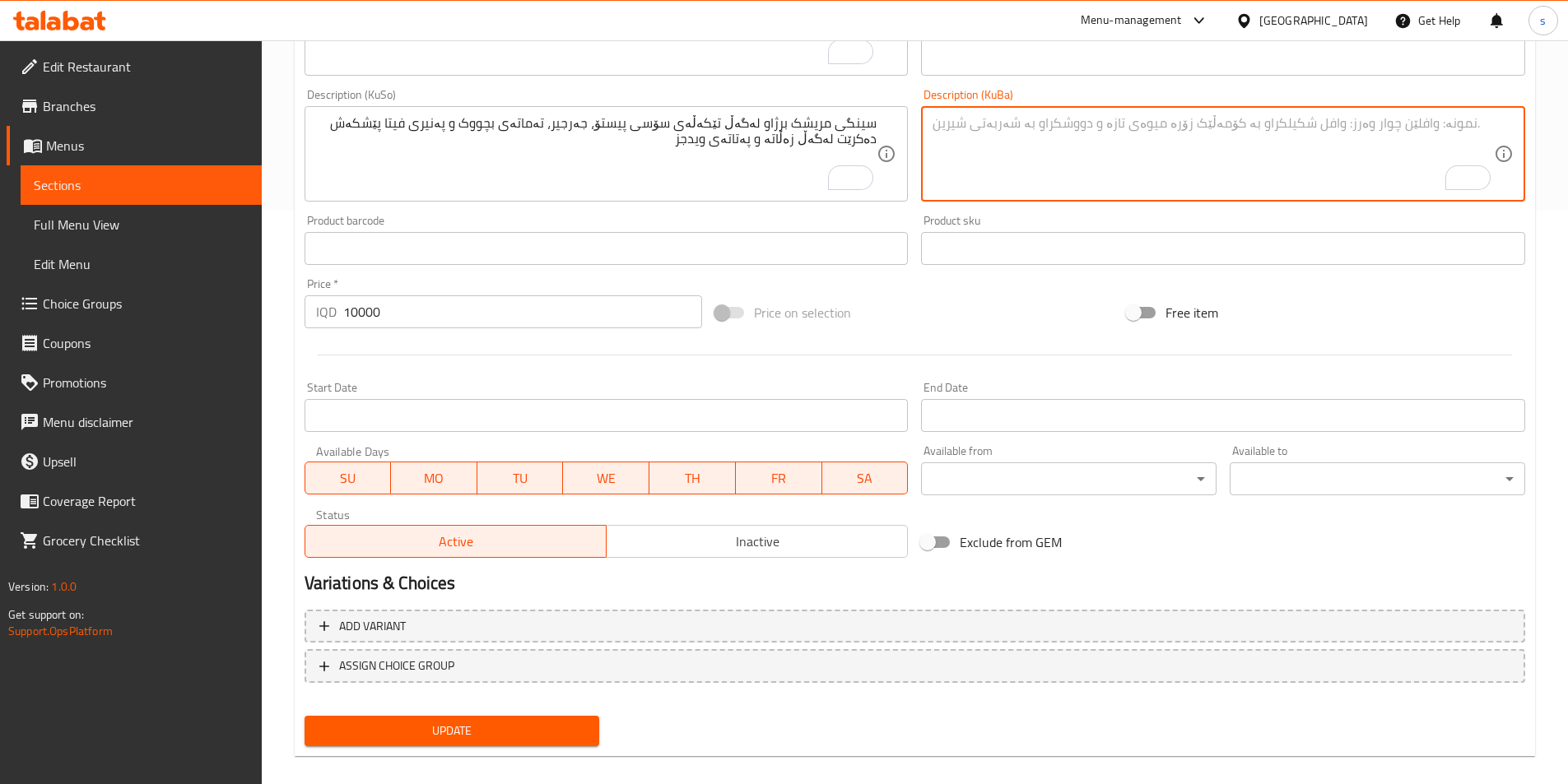
scroll to position [591, 0]
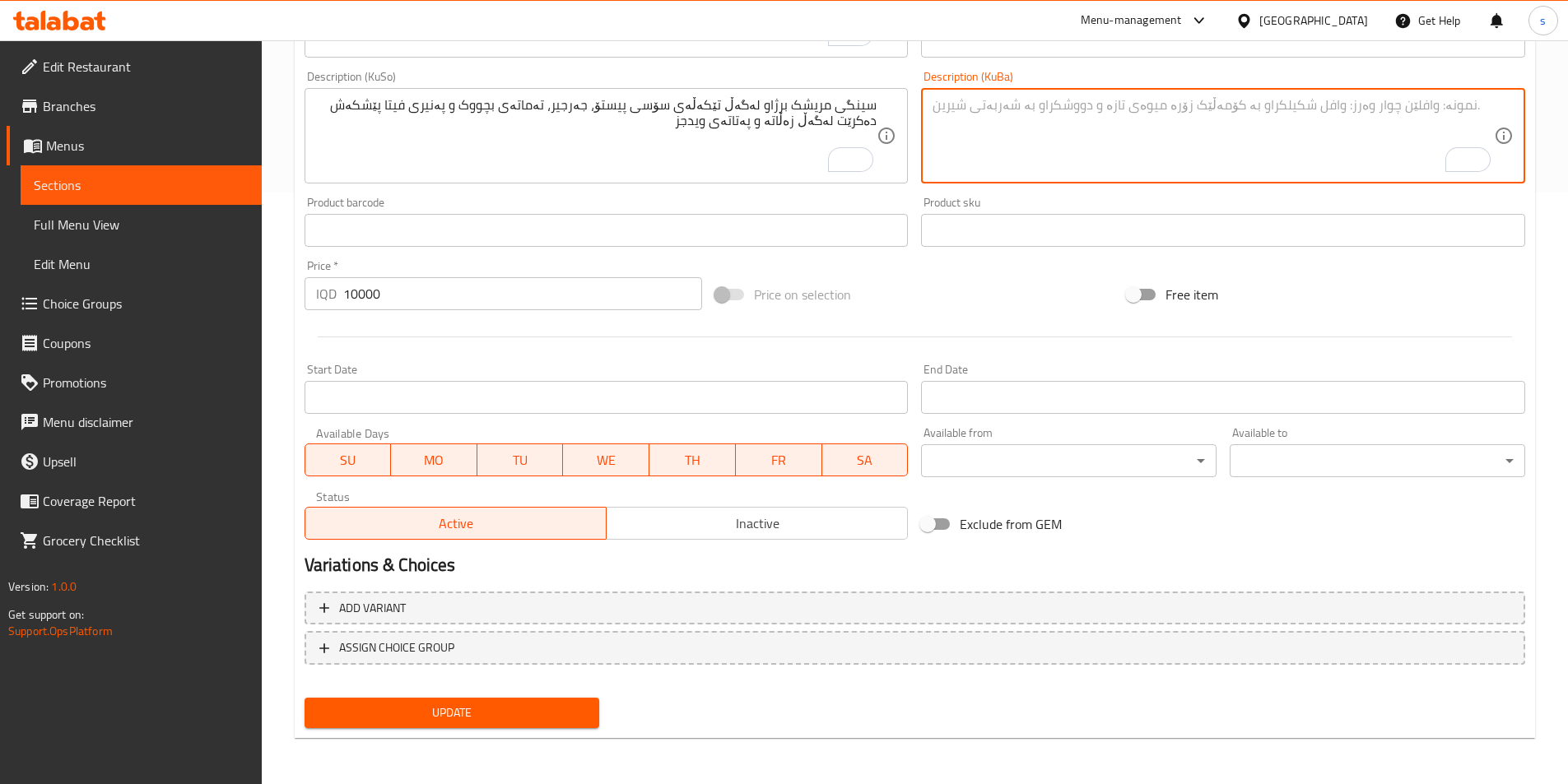
click at [477, 706] on span "Update" at bounding box center [453, 713] width 269 height 21
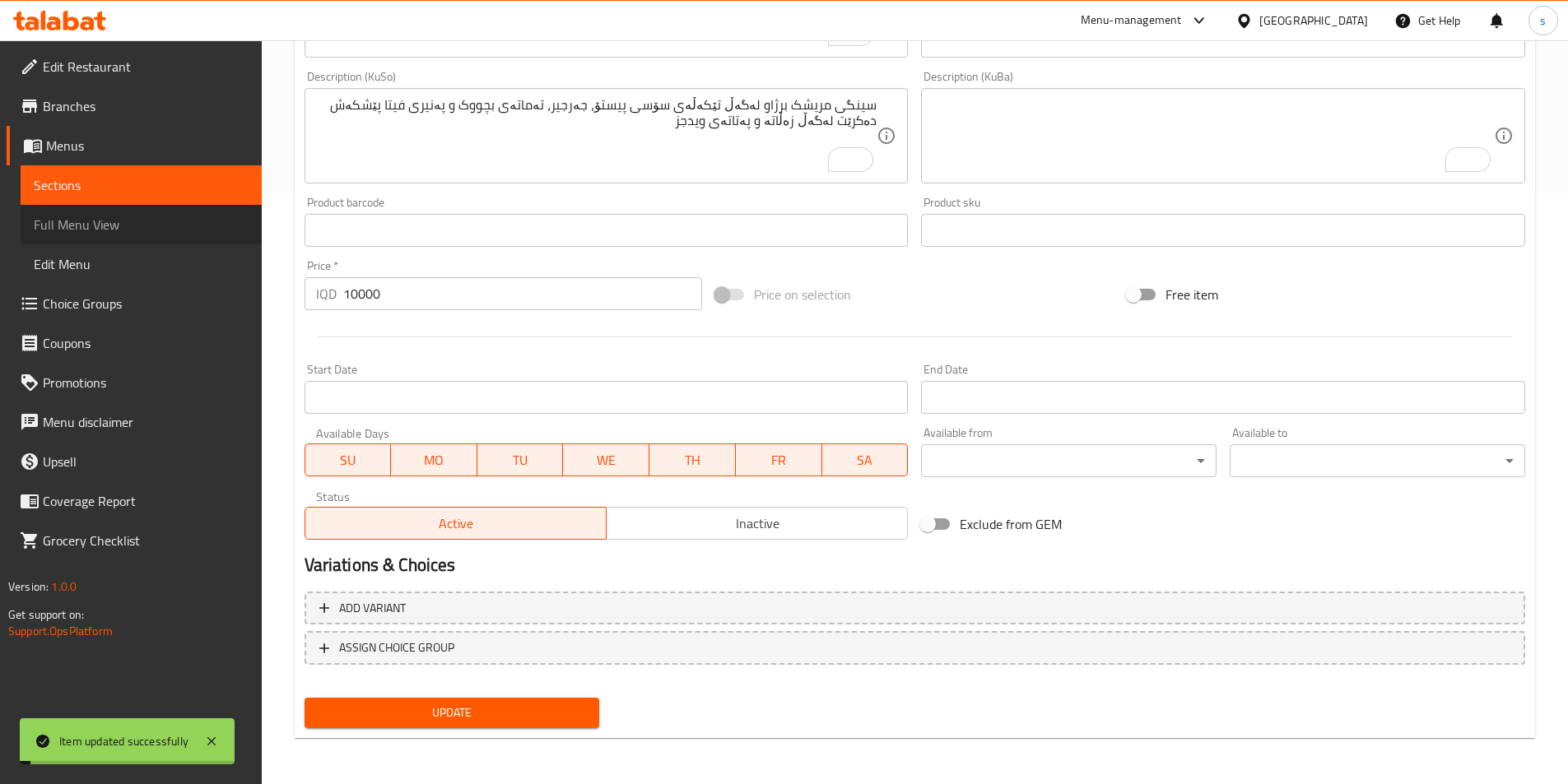
click at [99, 229] on span "Full Menu View" at bounding box center [141, 224] width 214 height 20
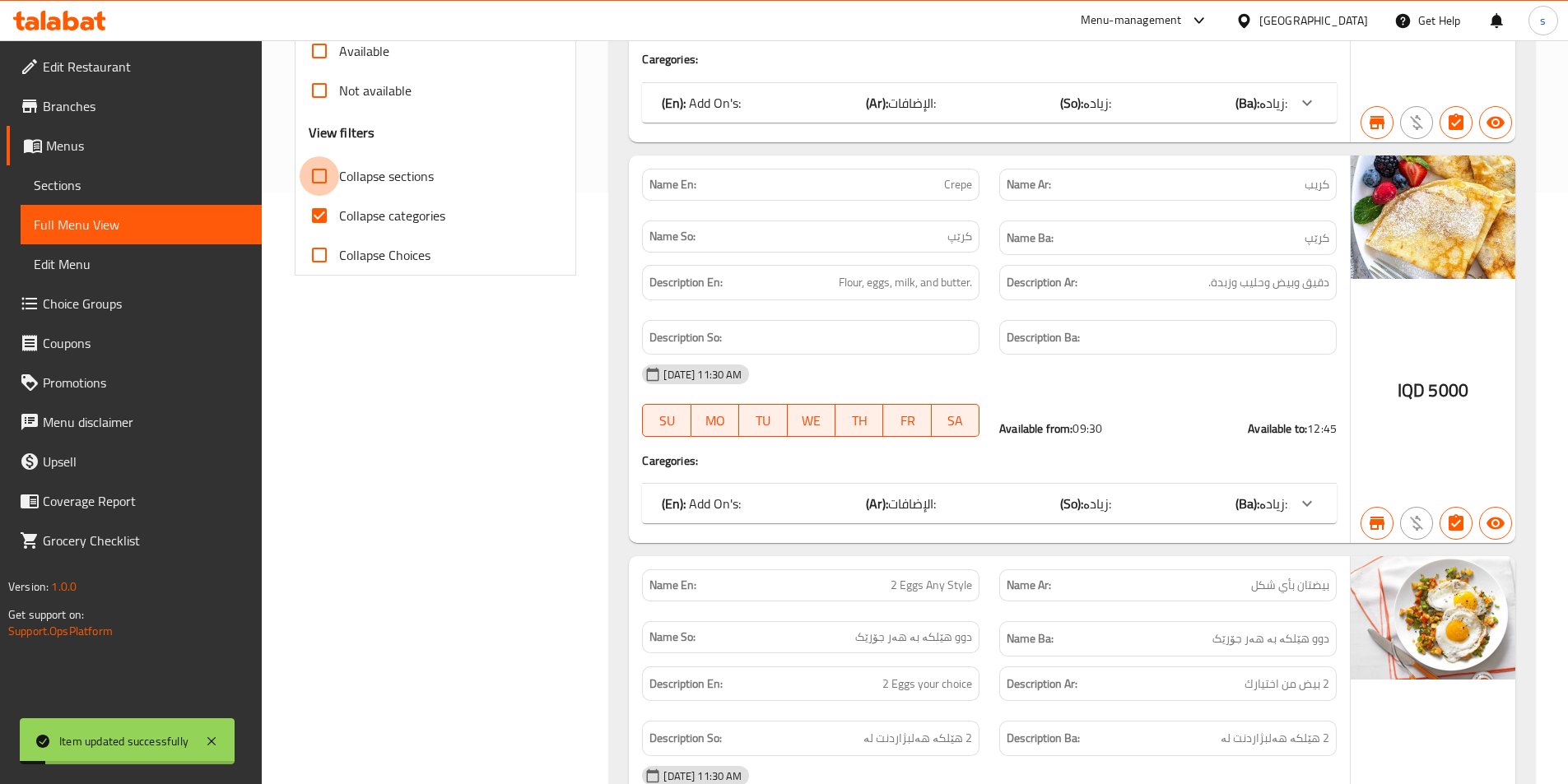
click at [330, 171] on input "Collapse sections" at bounding box center [319, 177] width 40 height 40
checkbox input "true"
click at [321, 214] on input "Collapse categories" at bounding box center [319, 215] width 40 height 40
checkbox input "false"
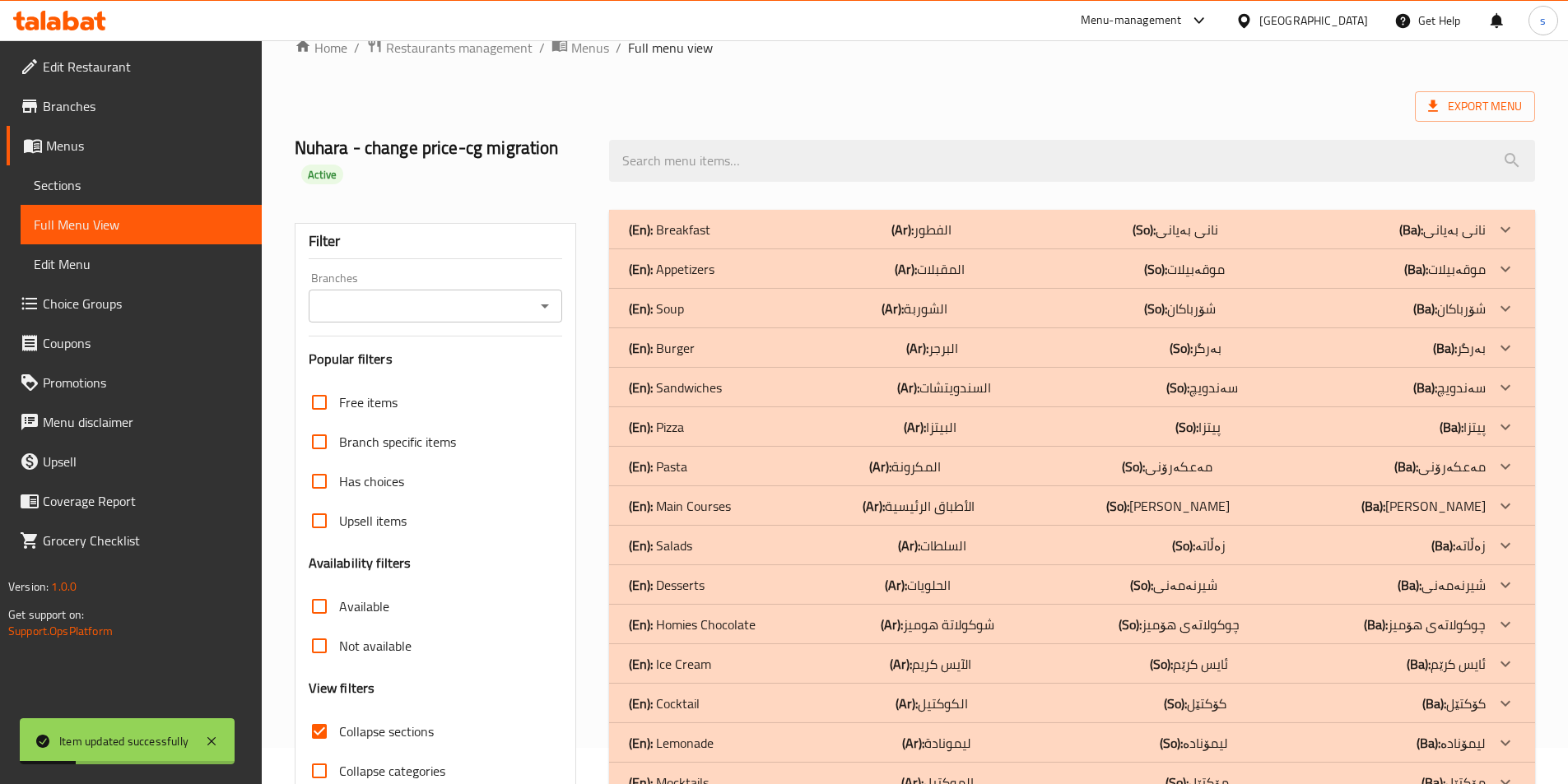
scroll to position [17, 0]
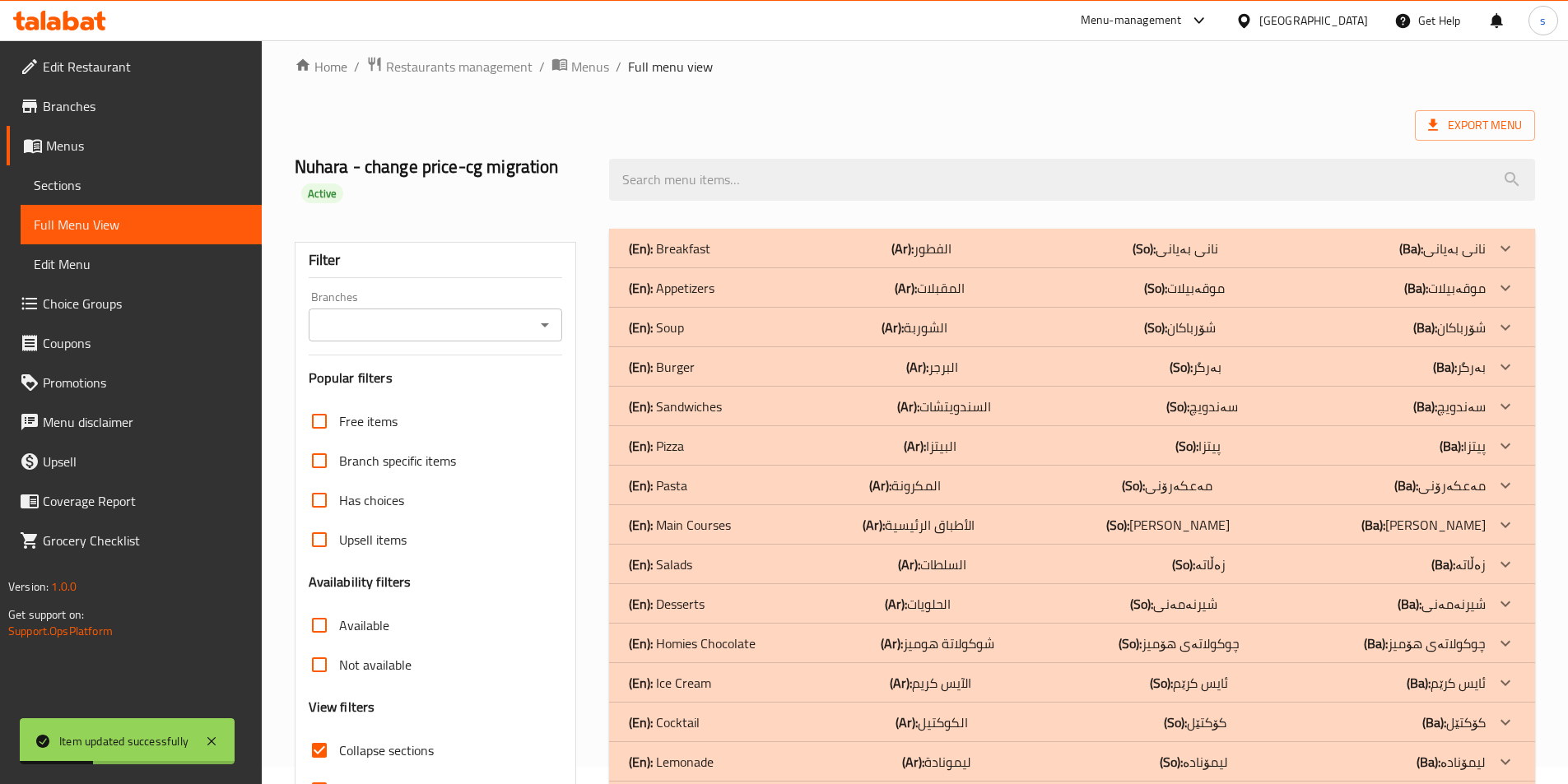
click at [537, 319] on icon "Open" at bounding box center [545, 325] width 20 height 20
click at [492, 391] on li "Homies, [PERSON_NAME]" at bounding box center [434, 396] width 254 height 30
type input "Homies, [PERSON_NAME]"
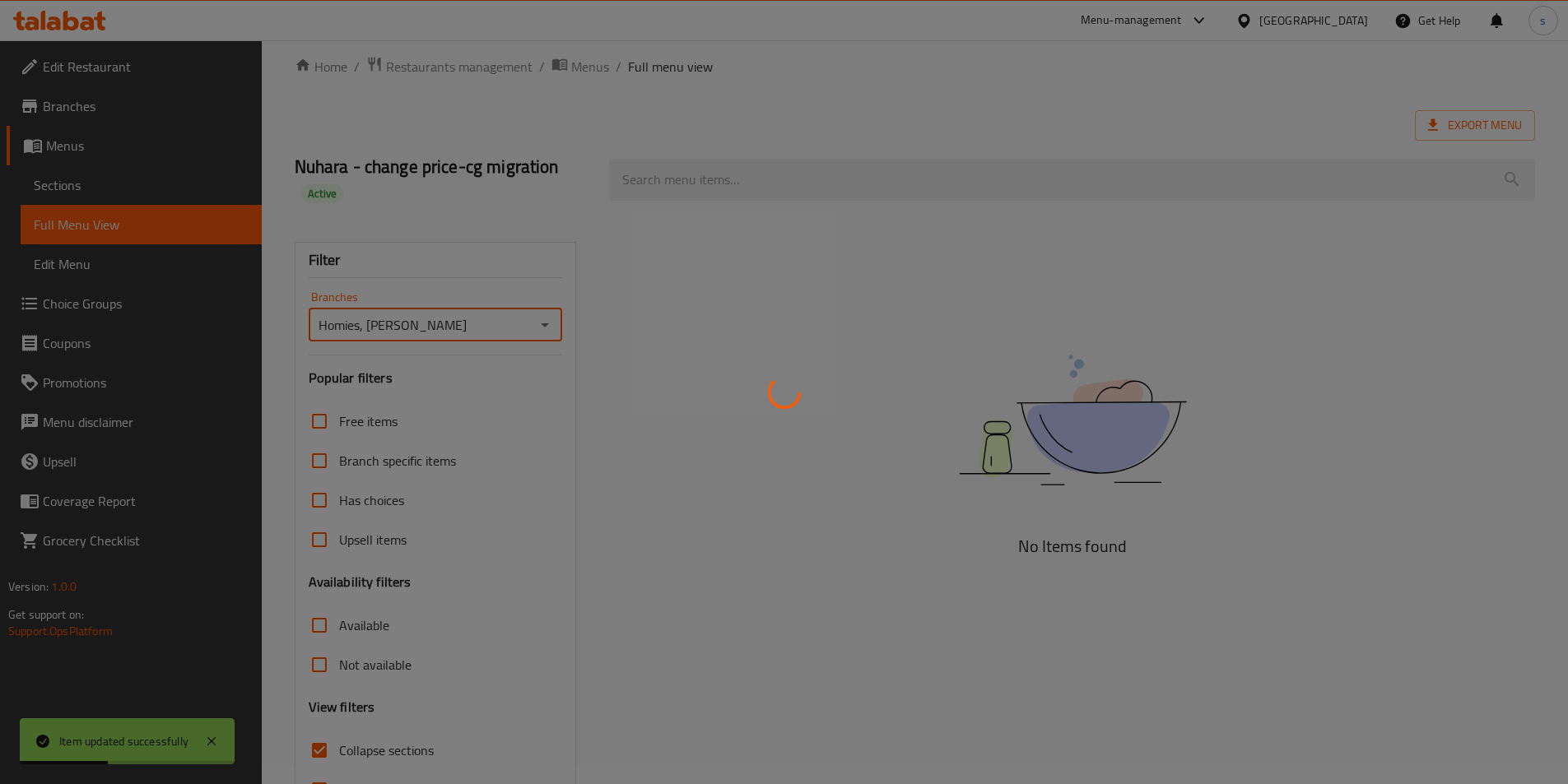
click at [739, 159] on div at bounding box center [784, 392] width 1568 height 784
click at [718, 182] on div at bounding box center [784, 392] width 1568 height 784
click at [703, 193] on div at bounding box center [784, 392] width 1568 height 784
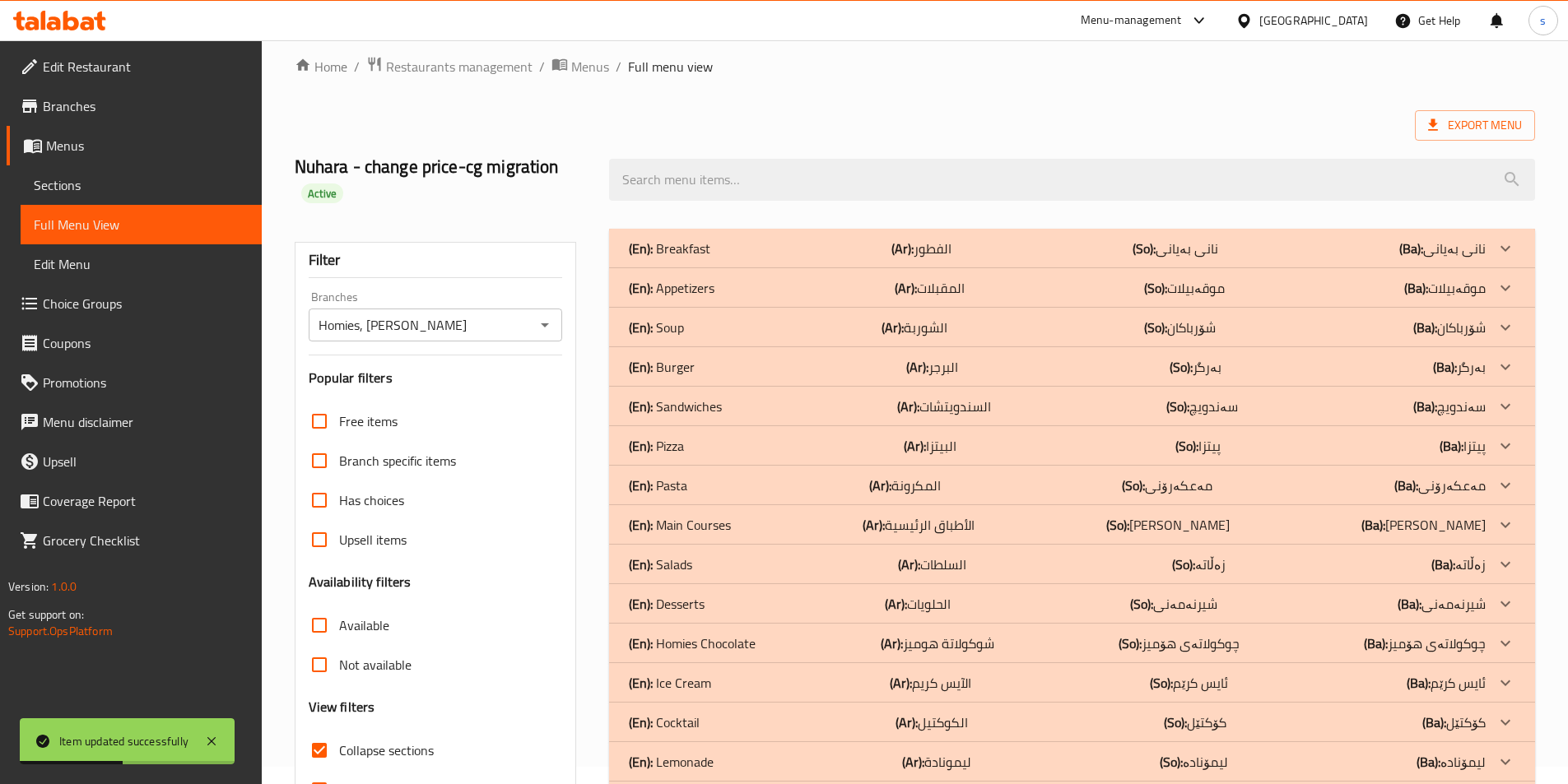
click at [687, 189] on div at bounding box center [784, 392] width 1568 height 784
click at [687, 174] on div at bounding box center [784, 392] width 1568 height 784
click at [685, 171] on div "Home / Restaurants management / Menus / Full menu view Export Menu Nuhara - cha…" at bounding box center [915, 616] width 1241 height 1121
click at [685, 171] on input "search" at bounding box center [1072, 180] width 926 height 42
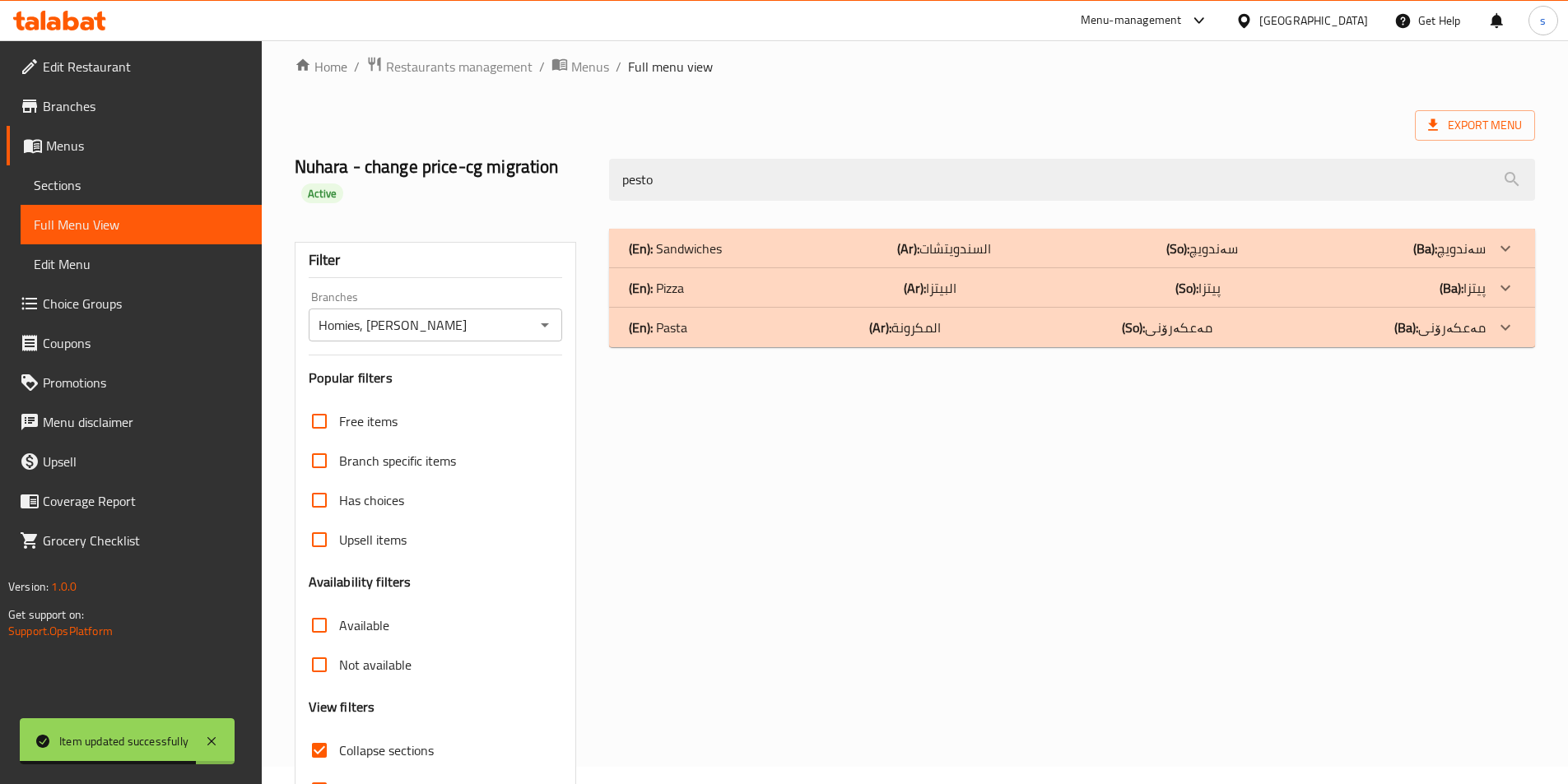
click at [714, 270] on div "(En): Pizza (Ar): البيتزا (So): پیتزا (Ba): پیتزا" at bounding box center [1072, 288] width 926 height 40
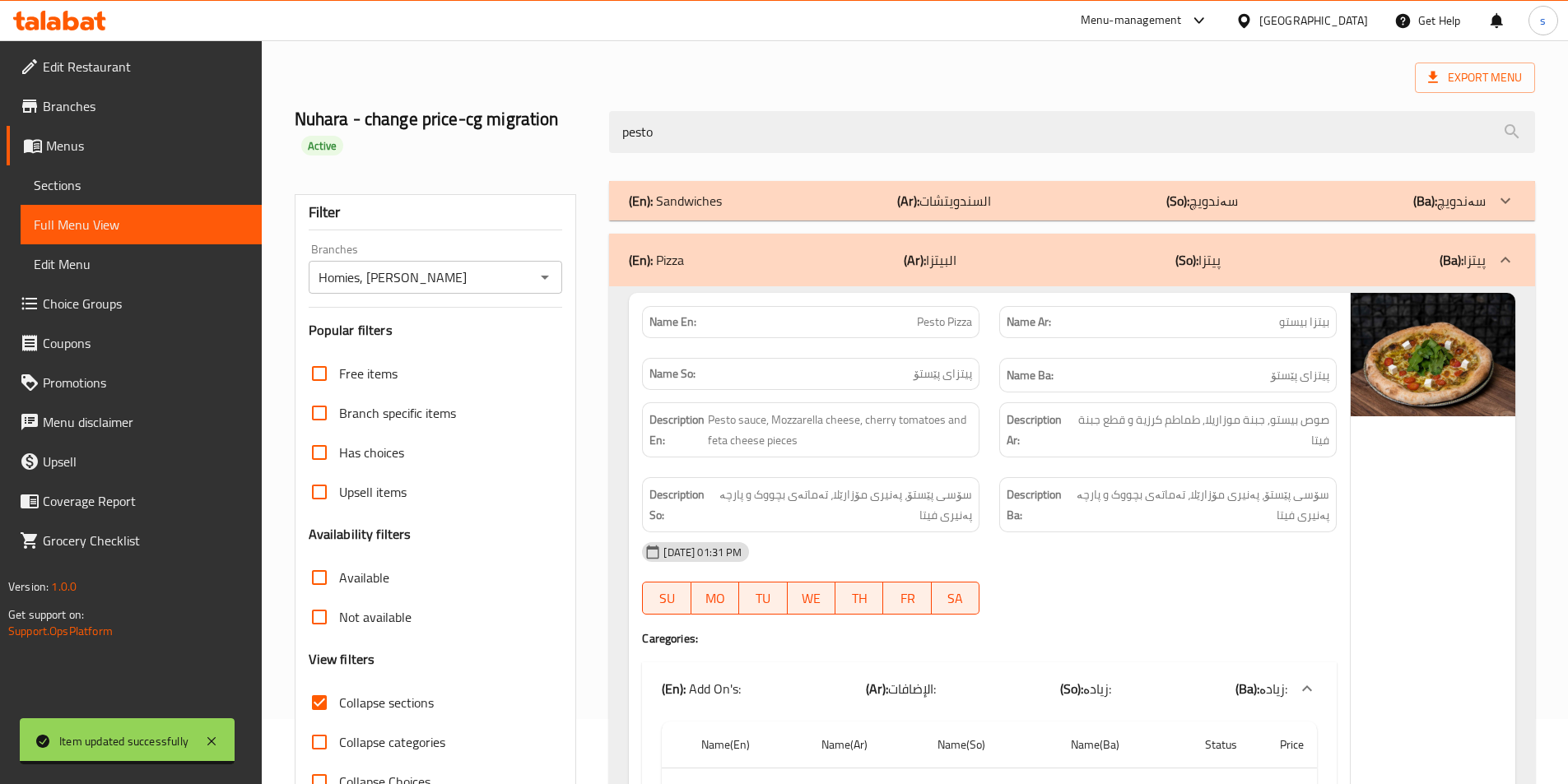
scroll to position [0, 0]
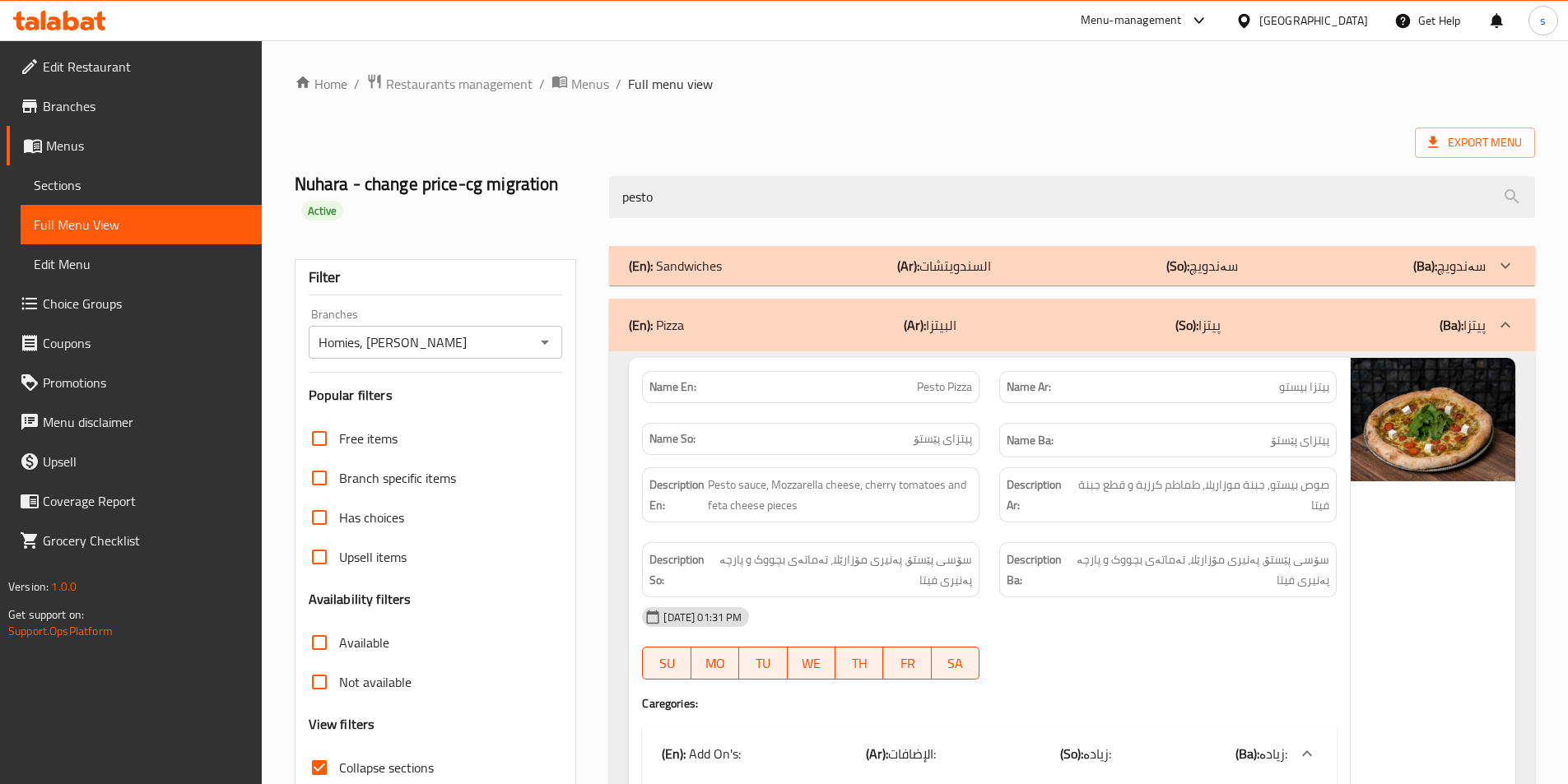
click at [731, 337] on div "(En): Pizza (Ar): البيتزا (So): پیتزا (Ba): پیتزا" at bounding box center [1072, 325] width 926 height 53
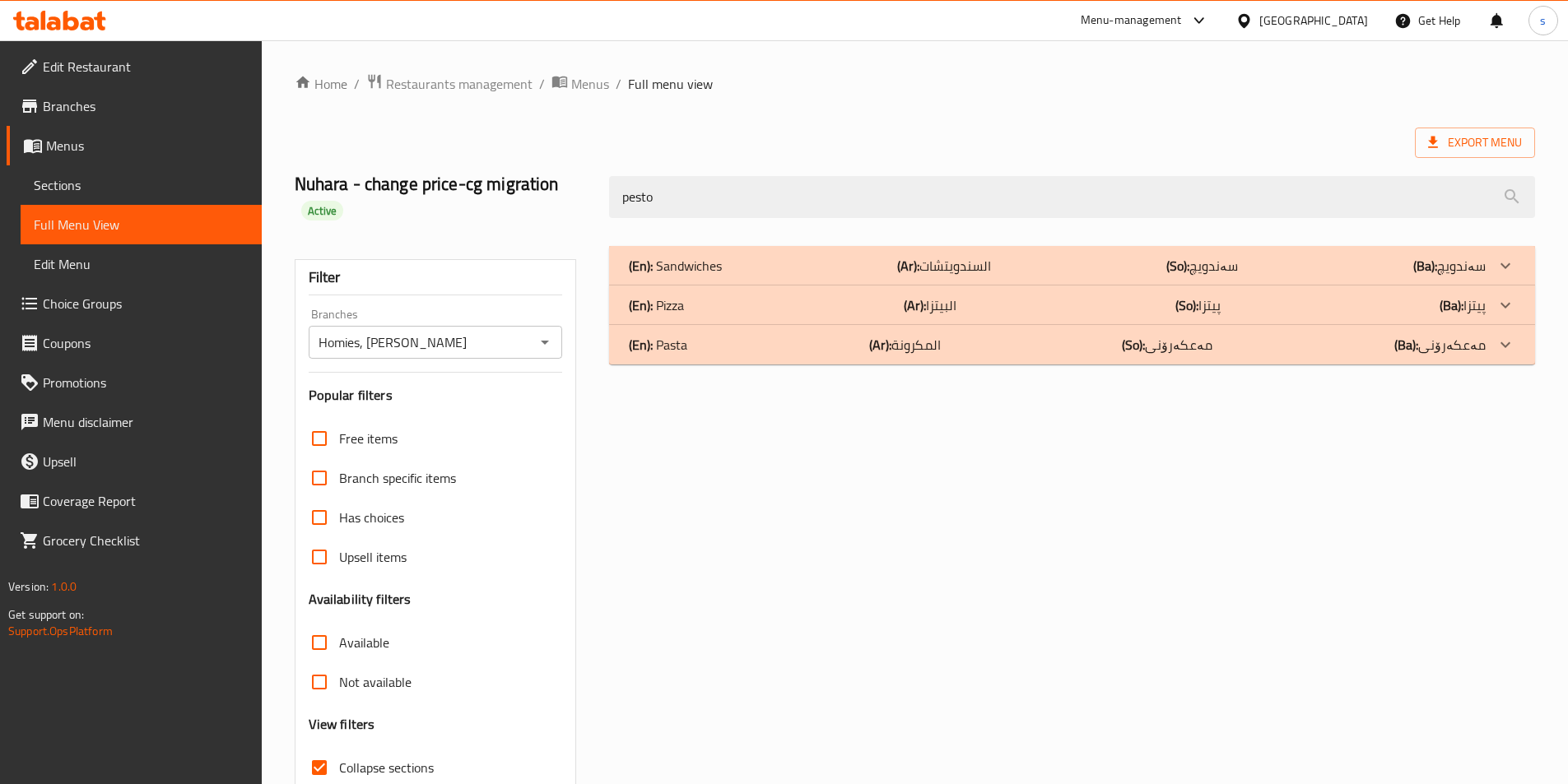
click at [797, 240] on div "(En): Sandwiches (Ar): السندويتشات (So): سەندویچ (Ba): سەندویچ Name En: Pesto C…" at bounding box center [1072, 557] width 946 height 641
click at [797, 256] on div "(En): Sandwiches (Ar): السندويتشات (So): سەندویچ (Ba): سەندویچ" at bounding box center [1056, 266] width 857 height 20
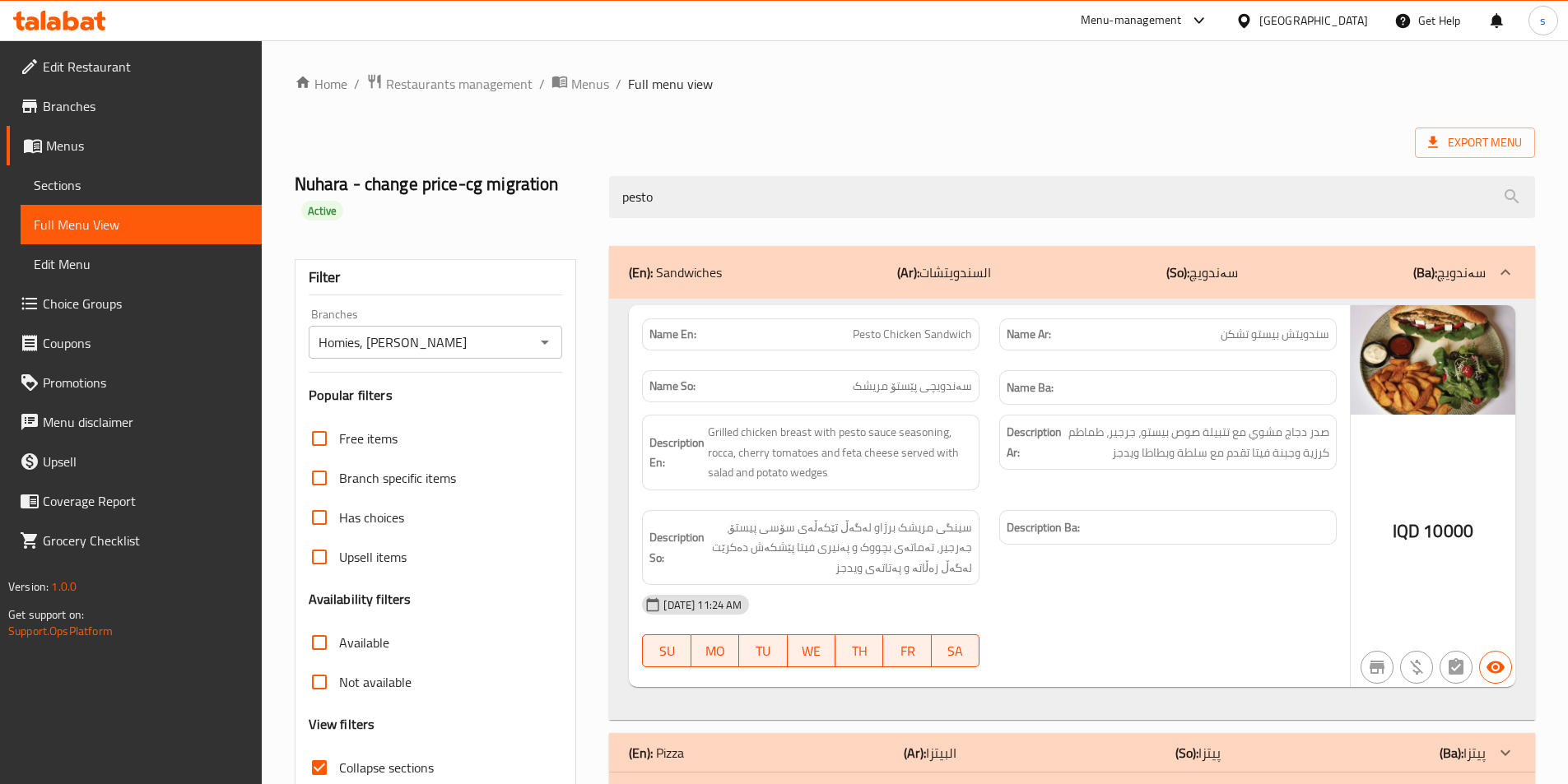
click at [918, 345] on div "Name En: Pesto Chicken Sandwich" at bounding box center [811, 334] width 337 height 32
copy span "Pesto Chicken Sandwich"
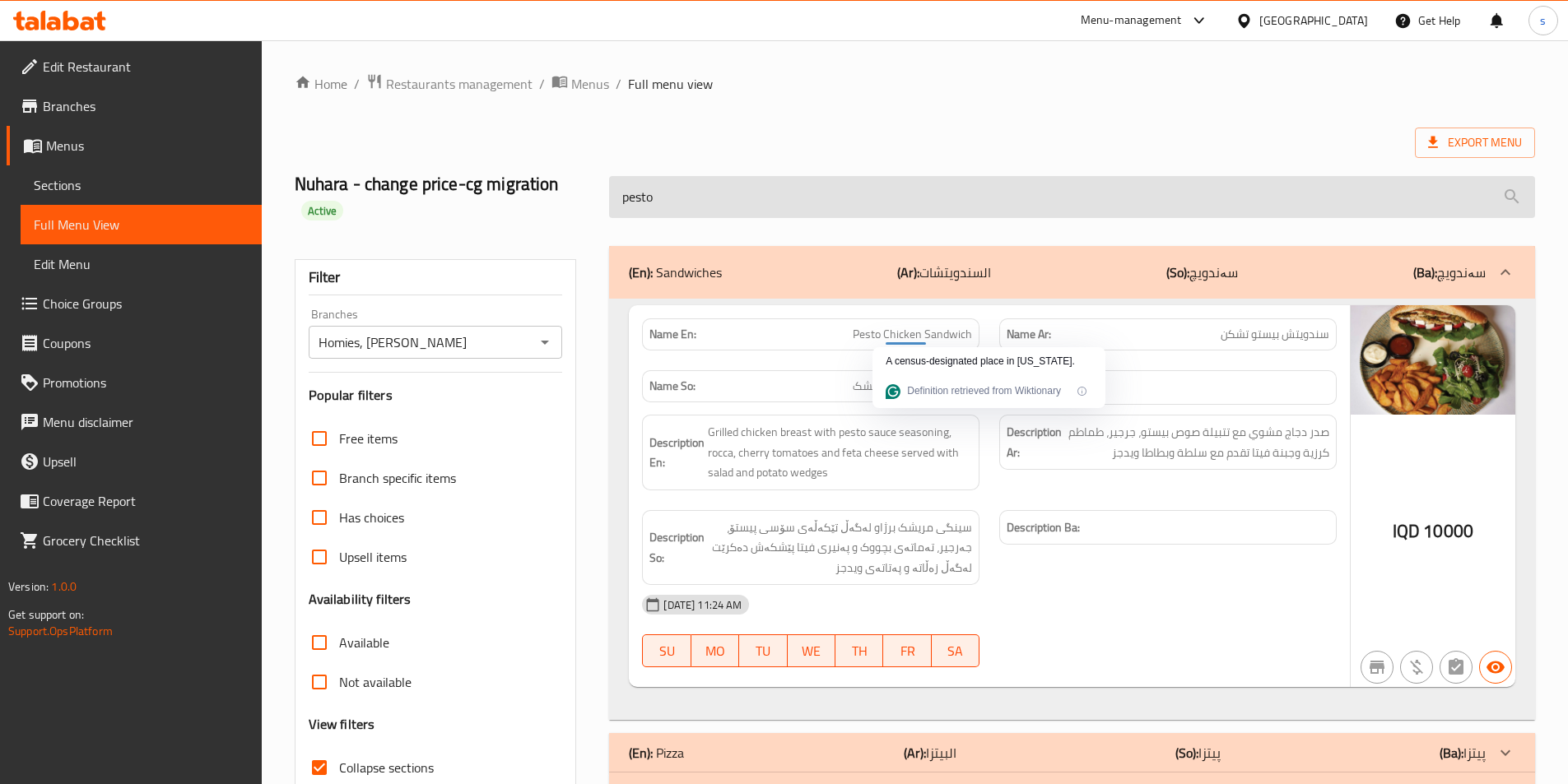
click at [761, 202] on input "pesto" at bounding box center [1072, 197] width 926 height 42
paste input "Pesto Chicken Sandwich"
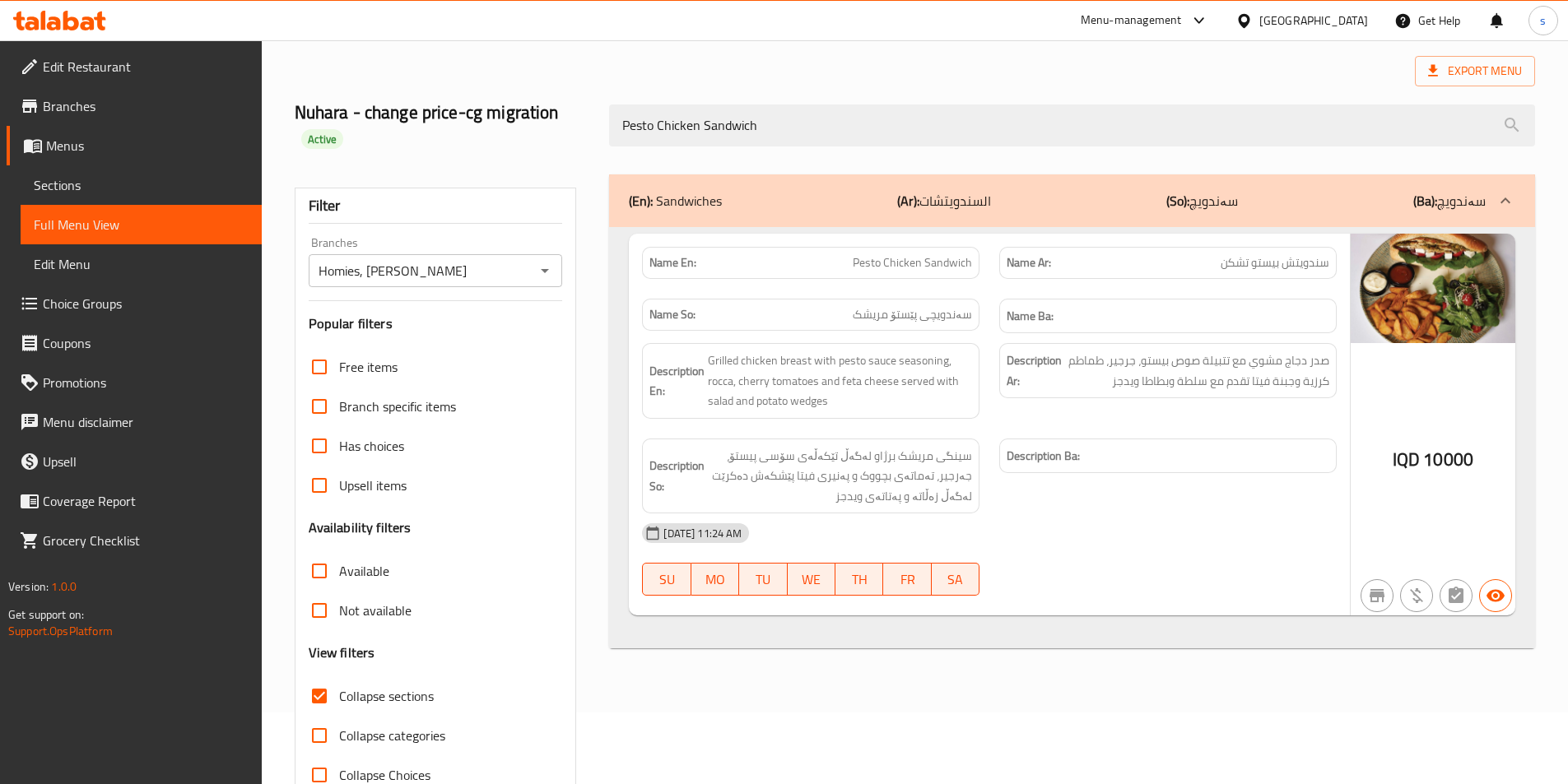
scroll to position [82, 0]
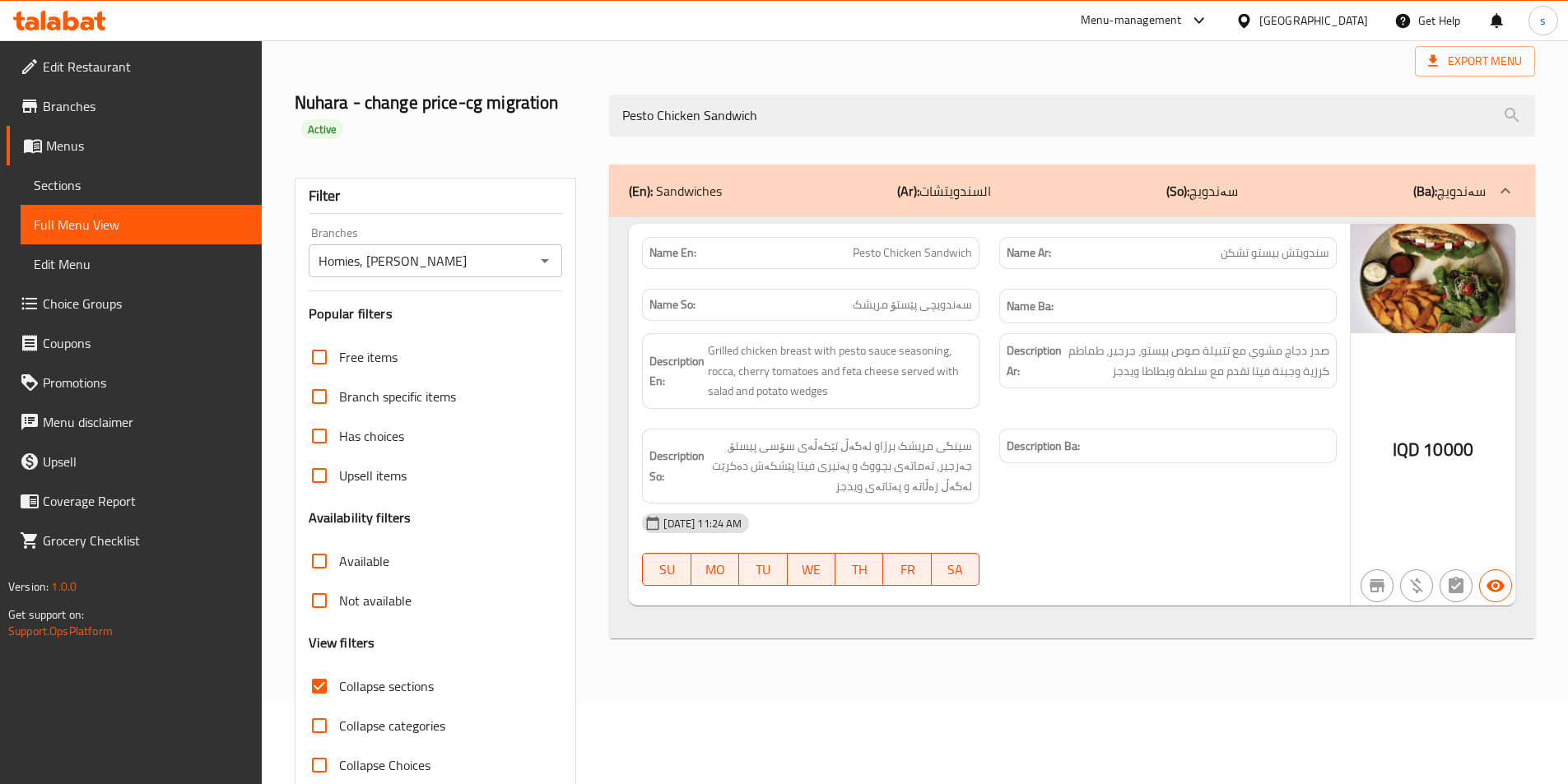
type input "Pesto Chicken Sandwich"
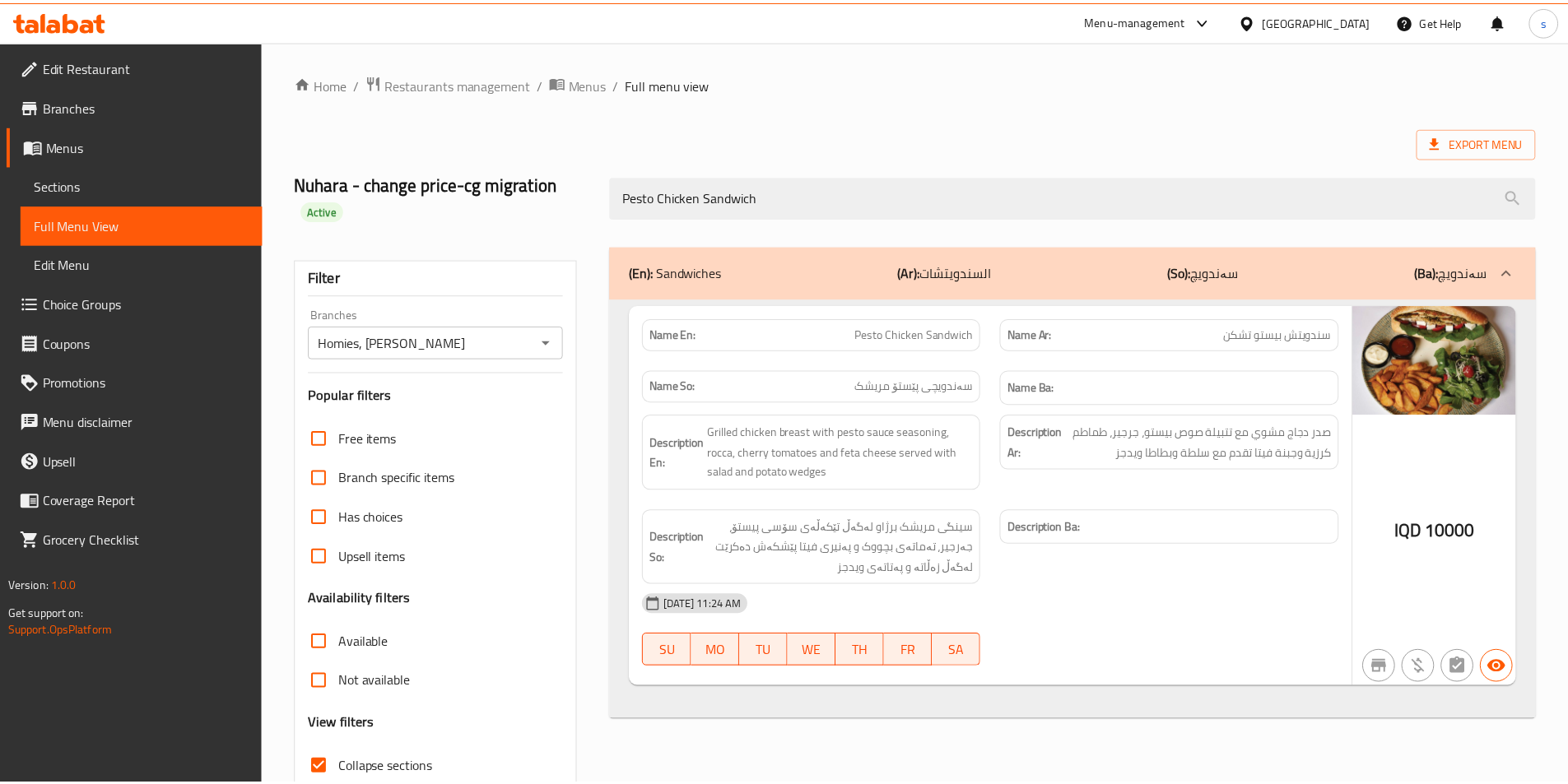
scroll to position [116, 0]
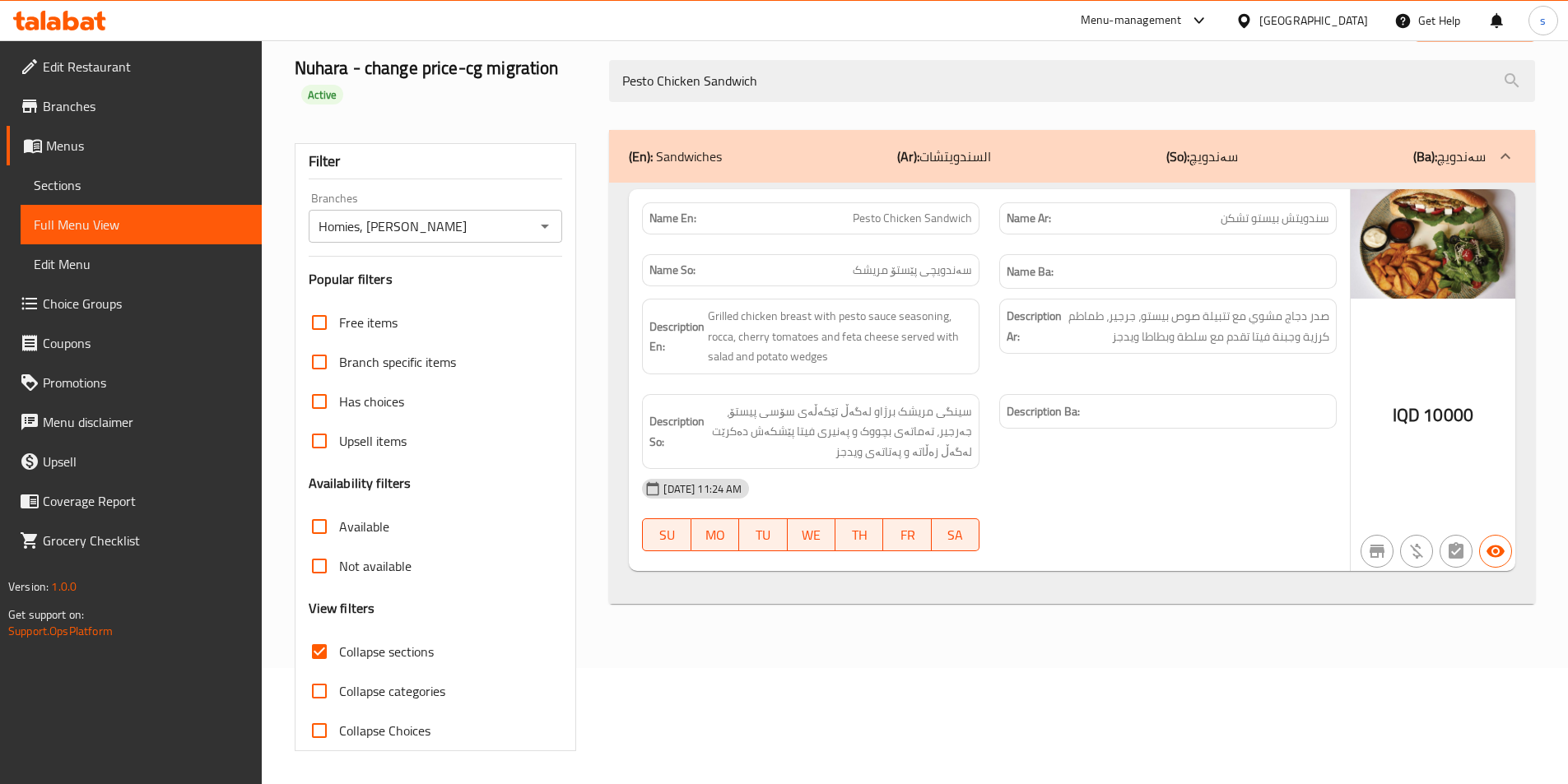
click at [35, 14] on icon at bounding box center [59, 21] width 93 height 20
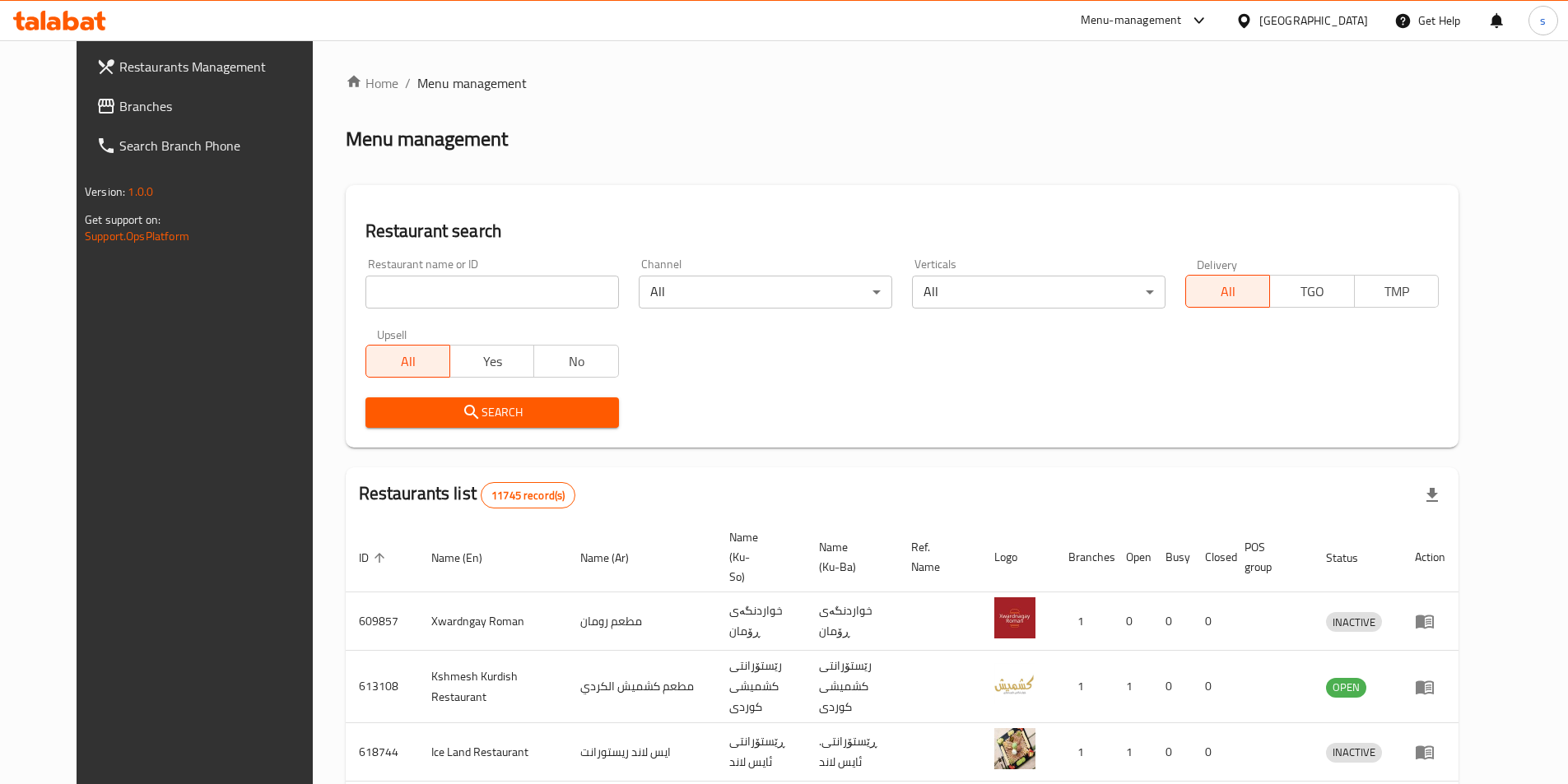
click at [365, 301] on input "search" at bounding box center [492, 291] width 253 height 33
paste input "640235"
type input "640235"
click button "Search" at bounding box center [492, 413] width 253 height 31
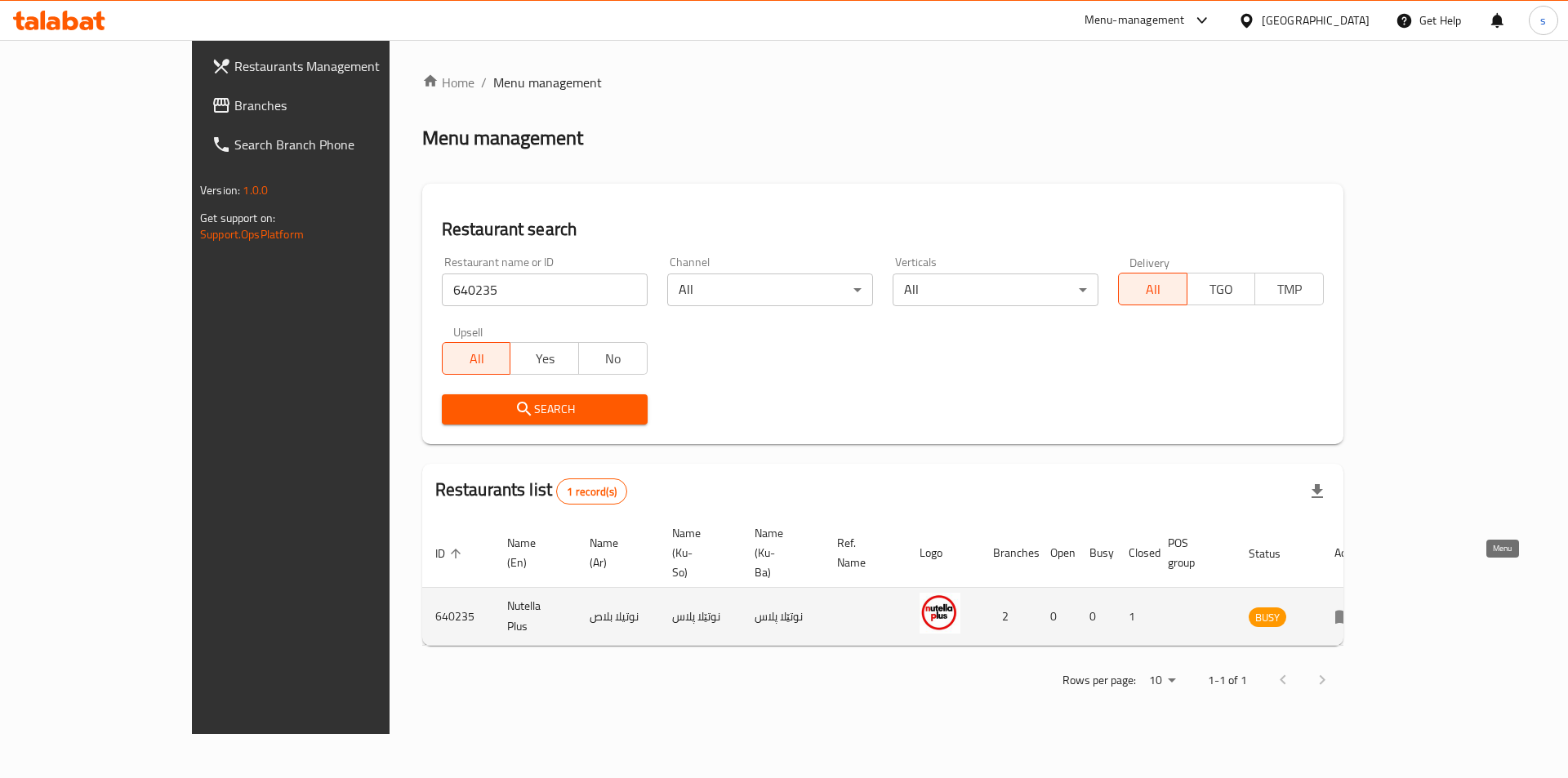
click at [1353, 611] on icon "enhanced table" at bounding box center [1344, 618] width 18 height 14
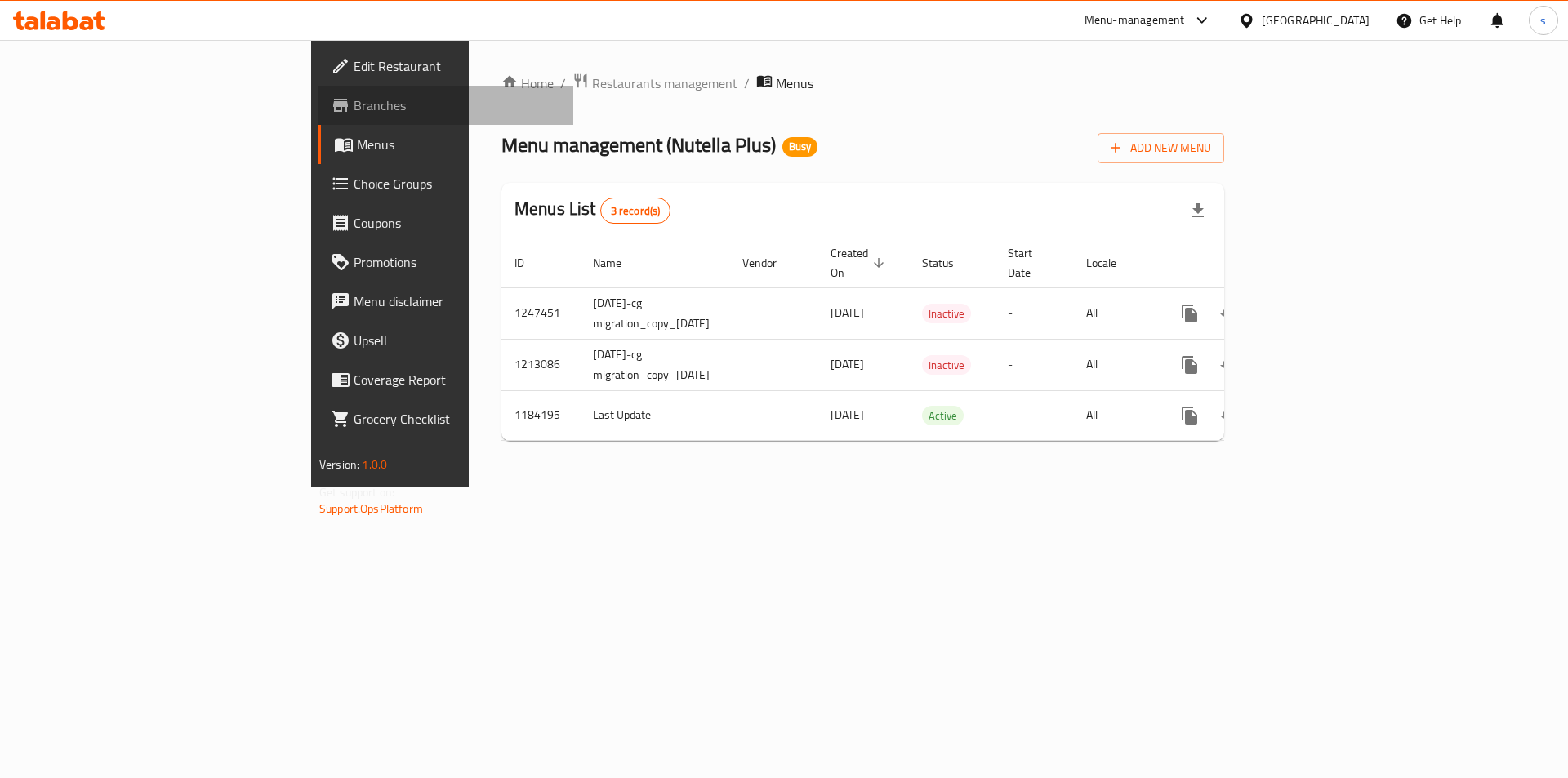
click at [353, 111] on span "Branches" at bounding box center [456, 106] width 207 height 20
